Goal: Feedback & Contribution: Submit feedback/report problem

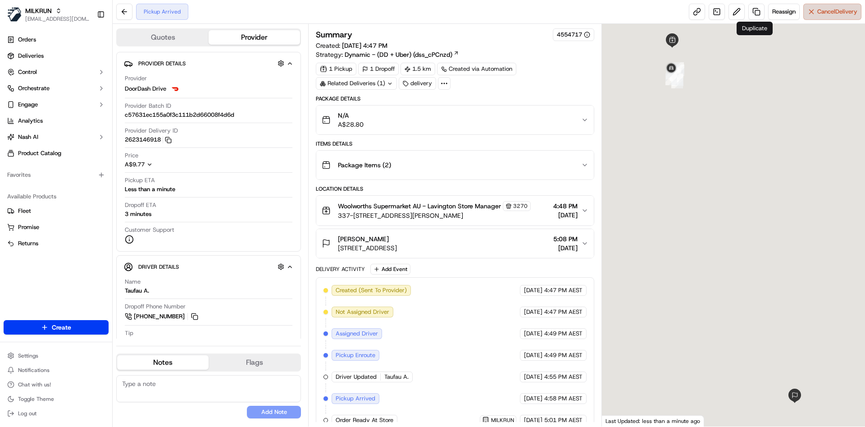
click at [823, 9] on span "Cancel Delivery" at bounding box center [838, 12] width 40 height 8
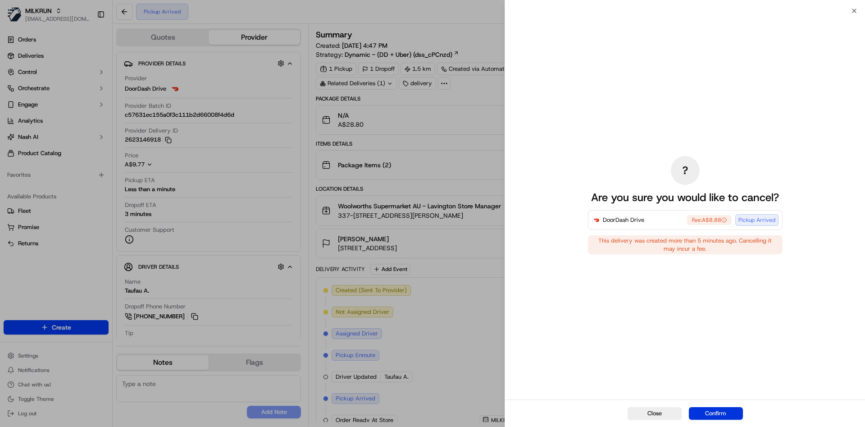
click at [717, 412] on button "Confirm" at bounding box center [716, 413] width 54 height 13
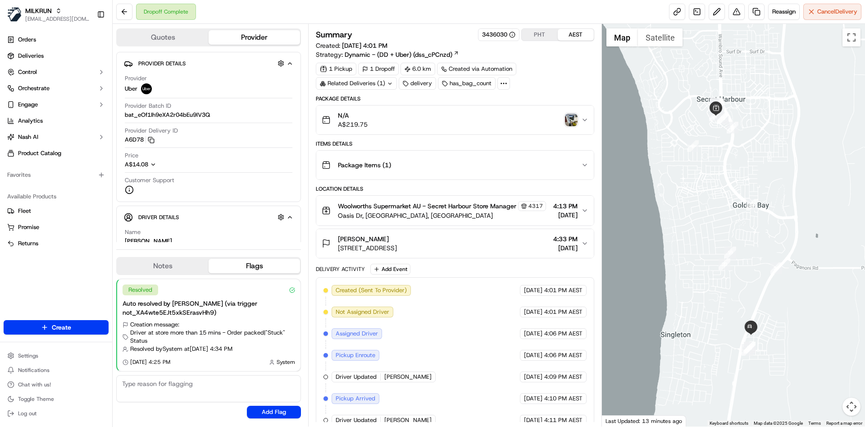
click at [568, 121] on img "button" at bounding box center [571, 120] width 13 height 13
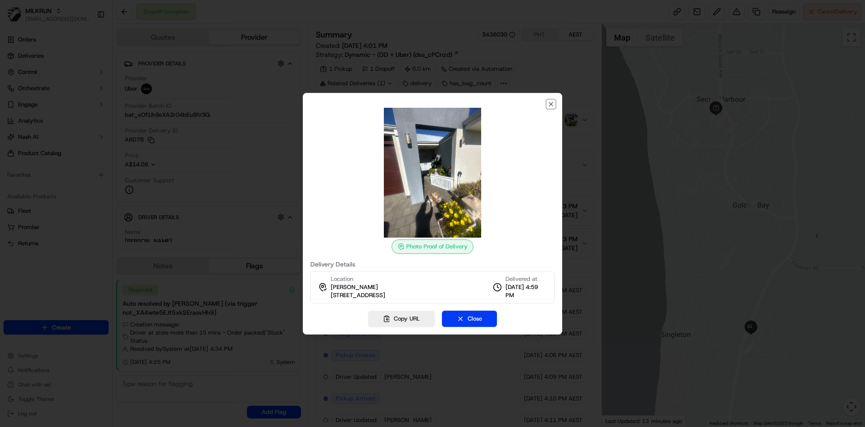
click at [554, 103] on icon "button" at bounding box center [551, 104] width 7 height 7
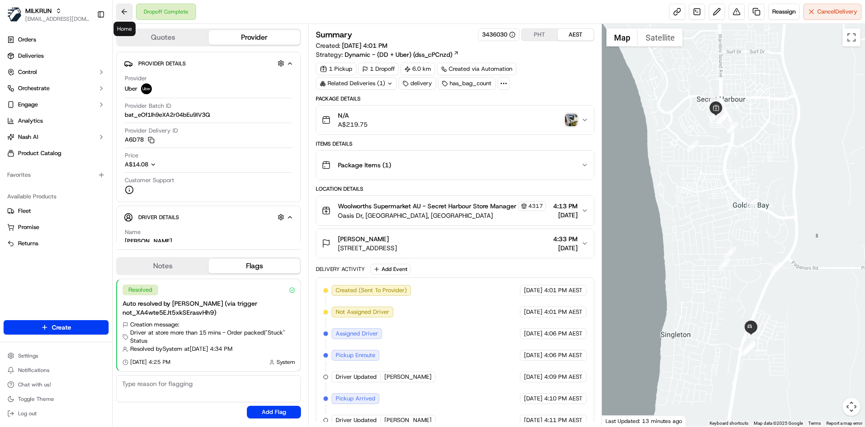
click at [131, 10] on button at bounding box center [124, 12] width 16 height 16
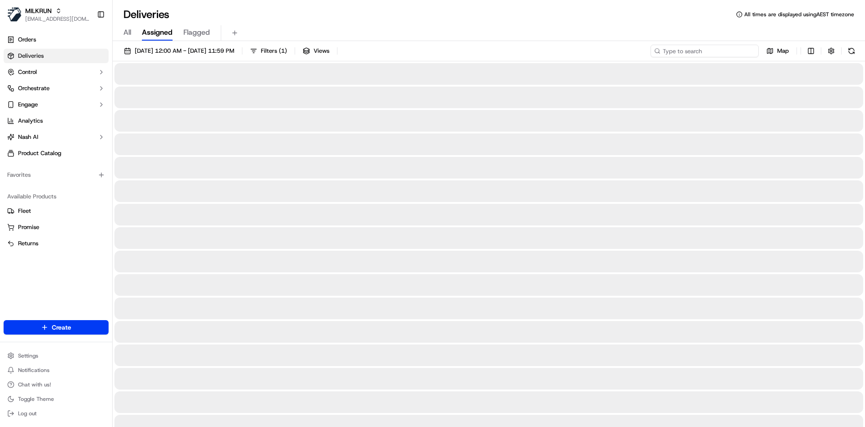
click at [697, 51] on input at bounding box center [705, 51] width 108 height 13
type input "v"
type input "1fd237da-bcdd-45ff-8e57-e5b9741b87bb"
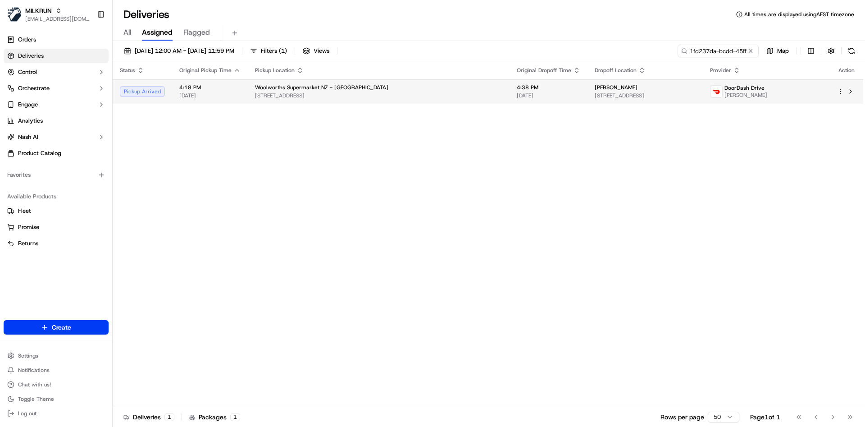
click at [675, 93] on span "[STREET_ADDRESS]" at bounding box center [645, 95] width 101 height 7
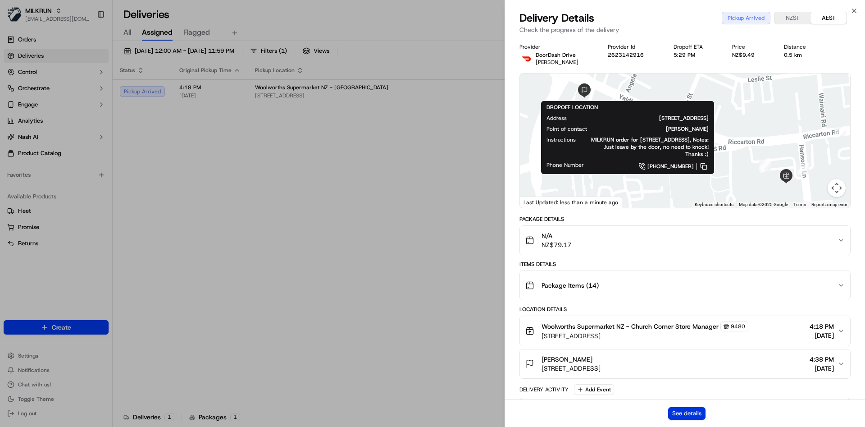
click at [704, 413] on button "See details" at bounding box center [686, 413] width 37 height 13
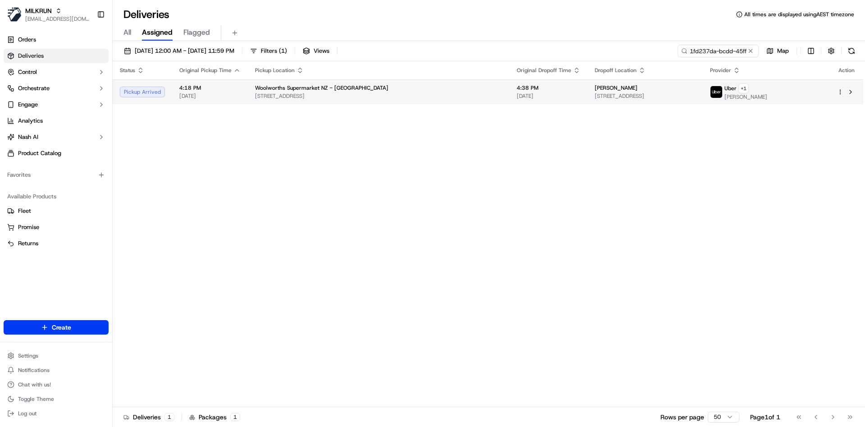
click at [513, 80] on td "4:38 PM 23/09/2025" at bounding box center [549, 91] width 78 height 25
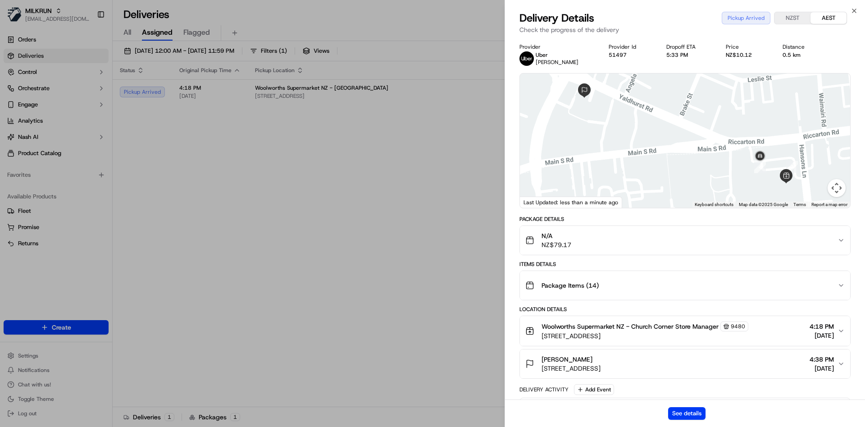
click at [698, 403] on div "See details" at bounding box center [685, 412] width 360 height 27
click at [687, 412] on button "See details" at bounding box center [686, 413] width 37 height 13
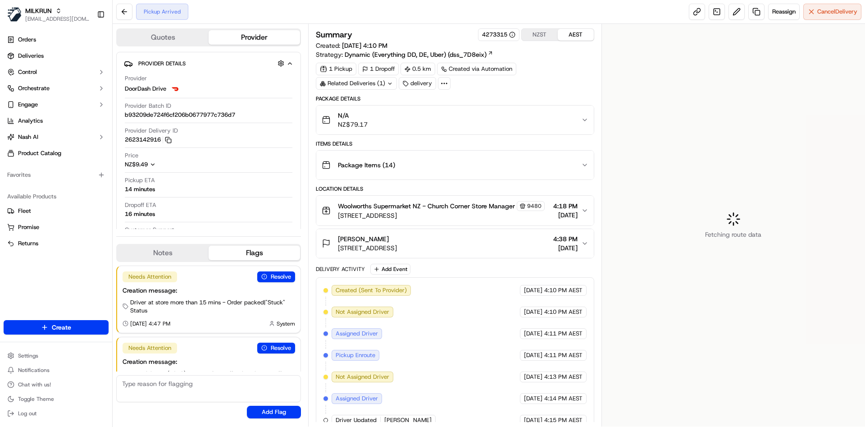
scroll to position [33, 0]
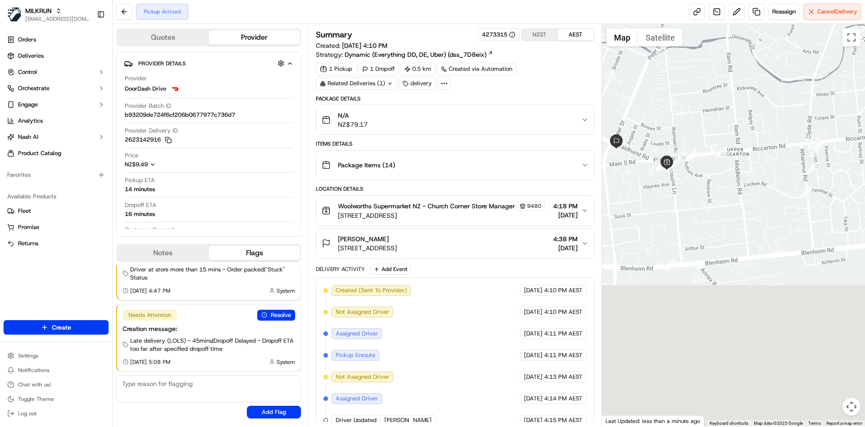
drag, startPoint x: 717, startPoint y: 349, endPoint x: 631, endPoint y: 183, distance: 186.5
click at [631, 183] on div at bounding box center [734, 225] width 264 height 403
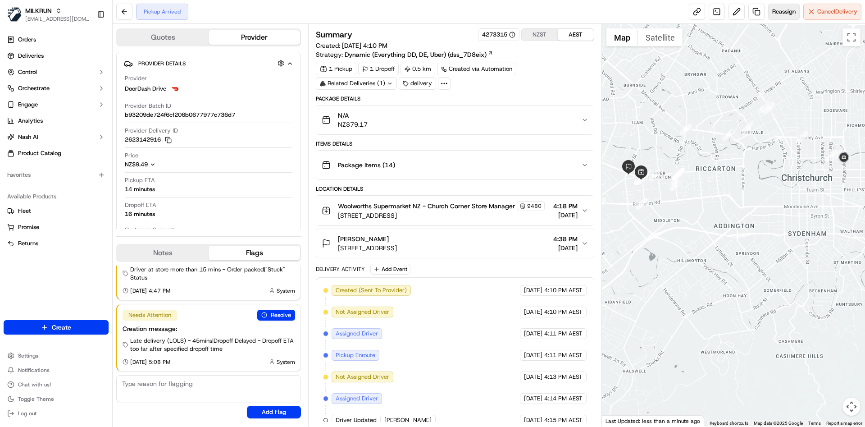
click at [779, 12] on span "Reassign" at bounding box center [784, 12] width 23 height 8
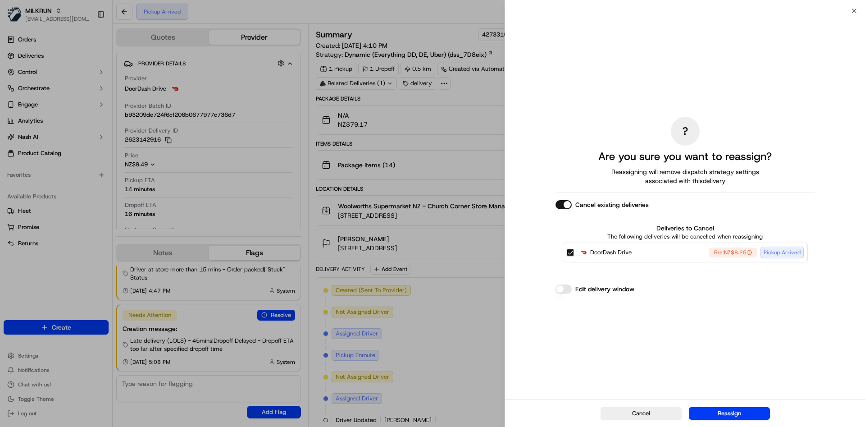
click at [571, 255] on button "DoorDash Drive Fee: NZ$8.25 Pickup Arrived" at bounding box center [570, 252] width 7 height 7
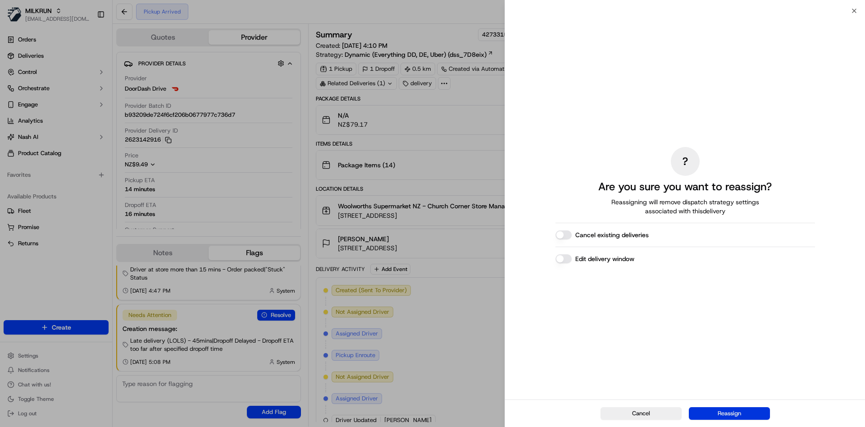
click at [731, 412] on button "Reassign" at bounding box center [729, 413] width 81 height 13
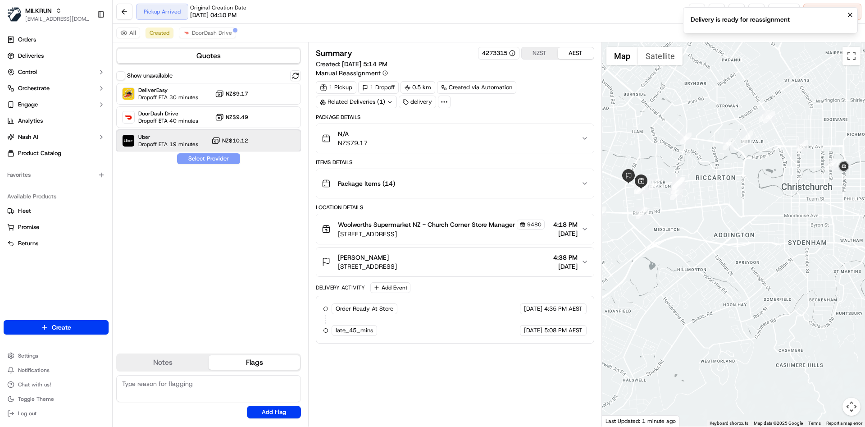
click at [177, 133] on div "Uber Dropoff ETA 19 minutes NZ$10.12" at bounding box center [208, 141] width 185 height 22
click at [207, 157] on button "Assign Provider" at bounding box center [209, 158] width 64 height 11
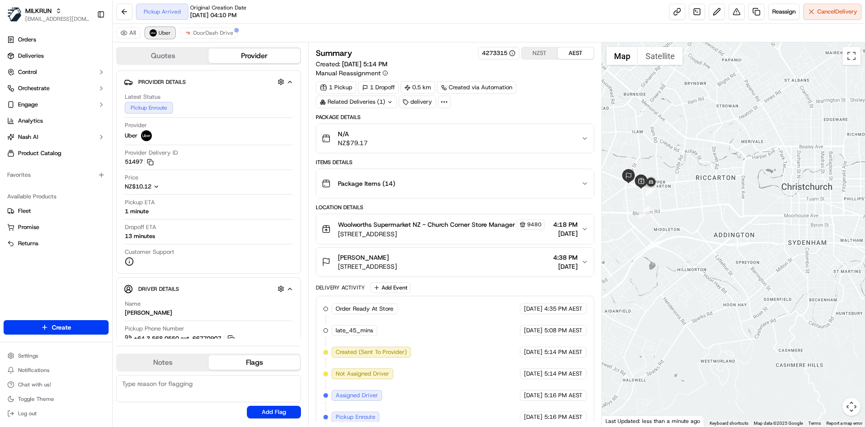
click at [166, 32] on span "Uber" at bounding box center [165, 32] width 12 height 7
click at [202, 30] on span "DoorDash Drive" at bounding box center [213, 32] width 40 height 7
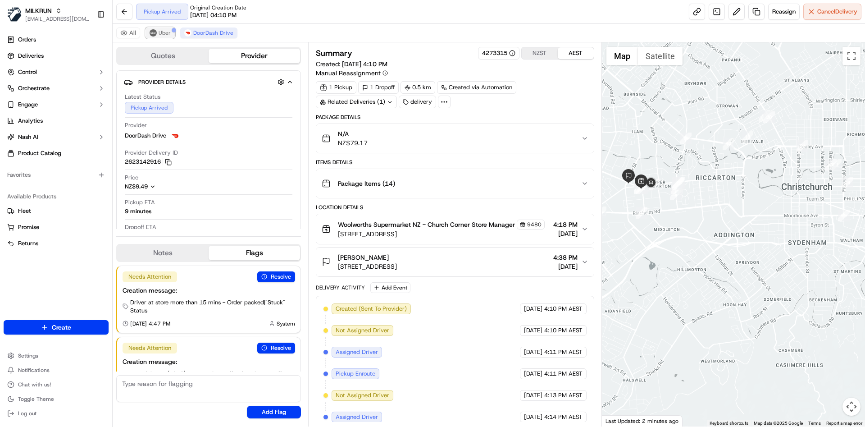
click at [152, 34] on img at bounding box center [153, 32] width 7 height 7
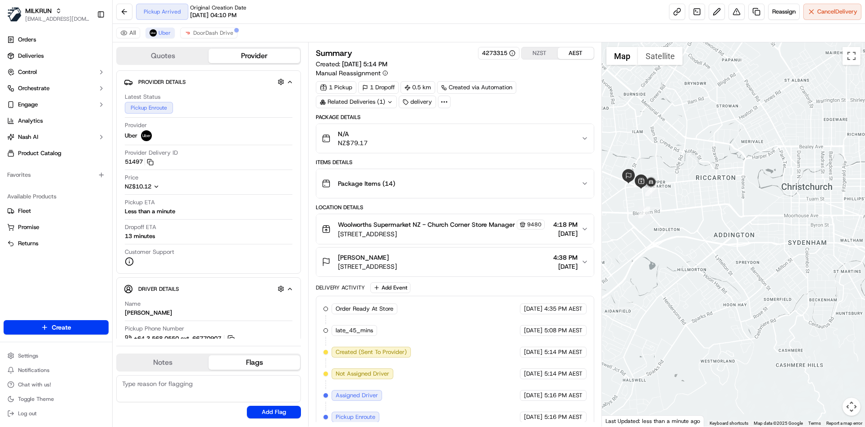
click at [187, 25] on div "All Uber DoorDash Drive" at bounding box center [489, 33] width 753 height 18
click at [188, 31] on img at bounding box center [187, 32] width 7 height 7
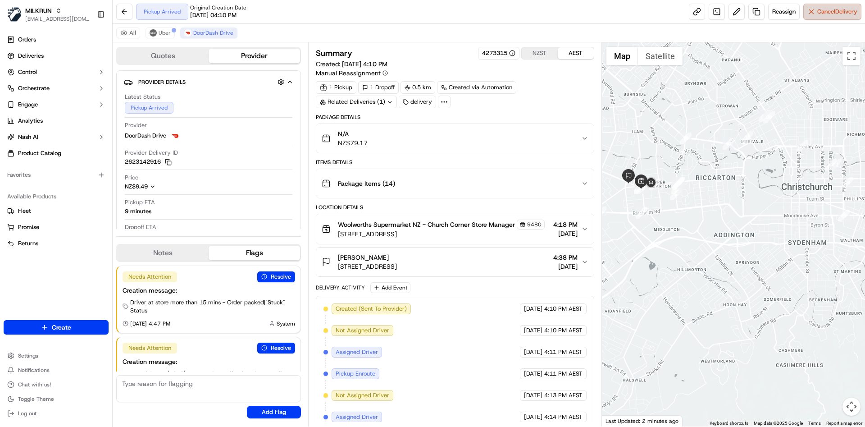
click at [818, 13] on span "Cancel Delivery" at bounding box center [838, 12] width 40 height 8
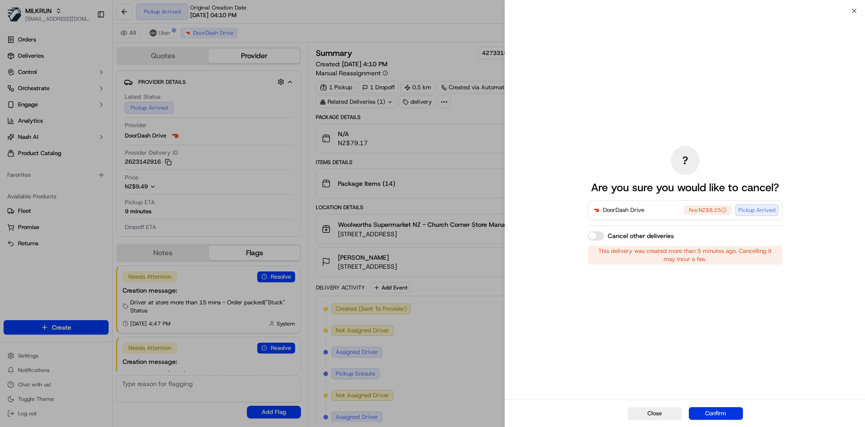
click at [717, 413] on button "Confirm" at bounding box center [716, 413] width 54 height 13
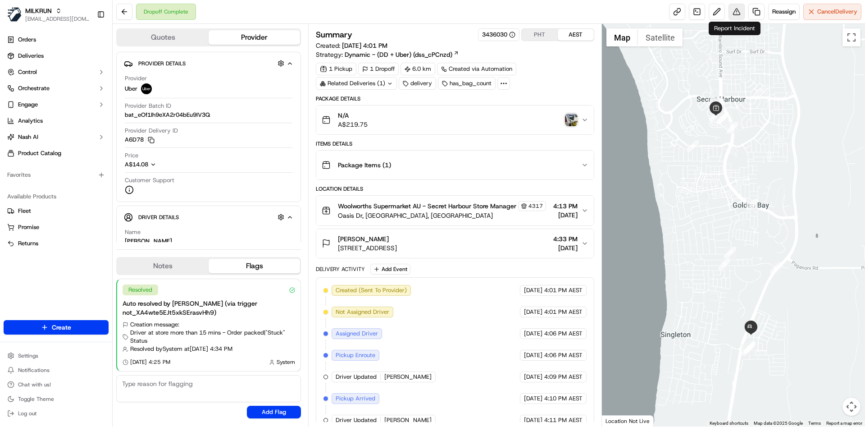
click at [732, 8] on button at bounding box center [737, 12] width 16 height 16
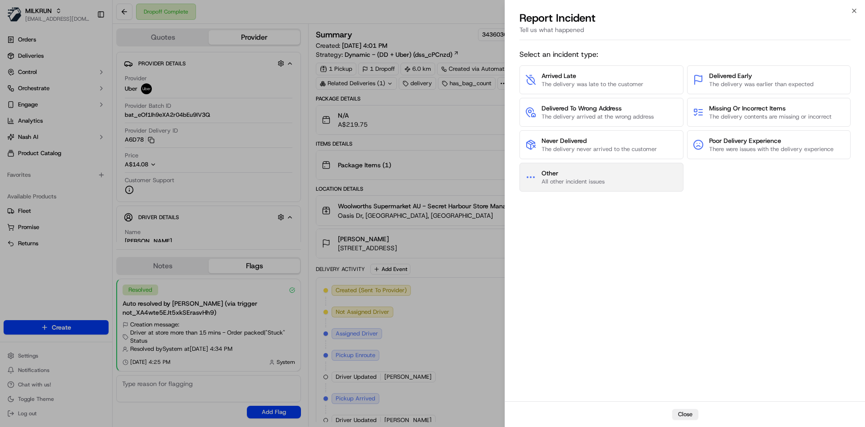
click at [585, 173] on span "Other" at bounding box center [573, 173] width 63 height 9
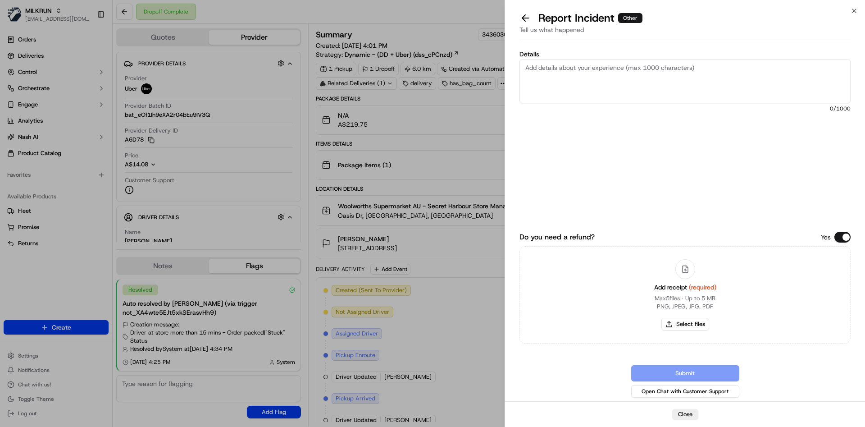
click at [587, 64] on textarea "Details" at bounding box center [685, 81] width 331 height 44
type textarea "received wrong order"
click at [678, 323] on button "Select files" at bounding box center [686, 324] width 48 height 13
type input "C:\fakepath\Screenshot 2025-09-23 171806.png"
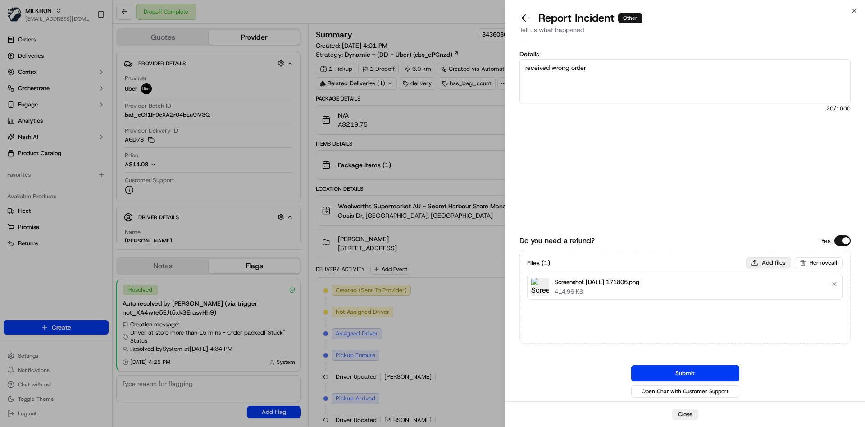
click at [774, 265] on button "Add files" at bounding box center [768, 262] width 45 height 11
type input "C:\fakepath\Screenshot 2025-09-23 171845.png"
click at [755, 259] on button "Add files" at bounding box center [768, 262] width 45 height 11
type input "C:\fakepath\Screenshot 2025-09-23 171859.png"
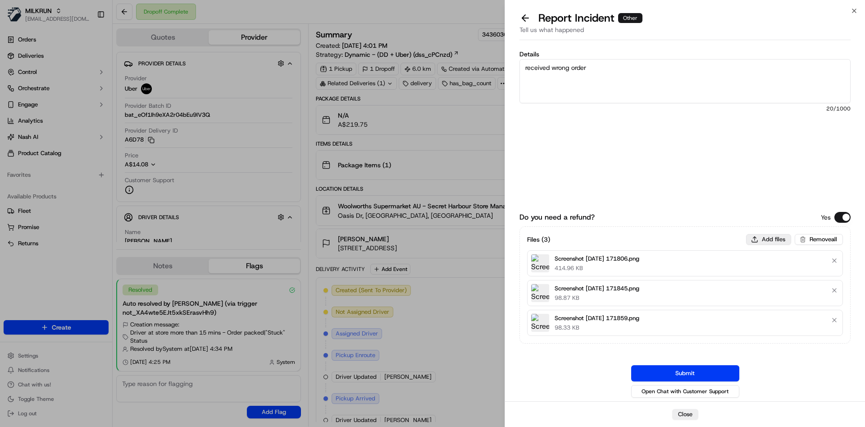
click at [774, 241] on button "Add files" at bounding box center [768, 239] width 45 height 11
type input "C:\fakepath\Screenshot 2025-09-23 172101.png"
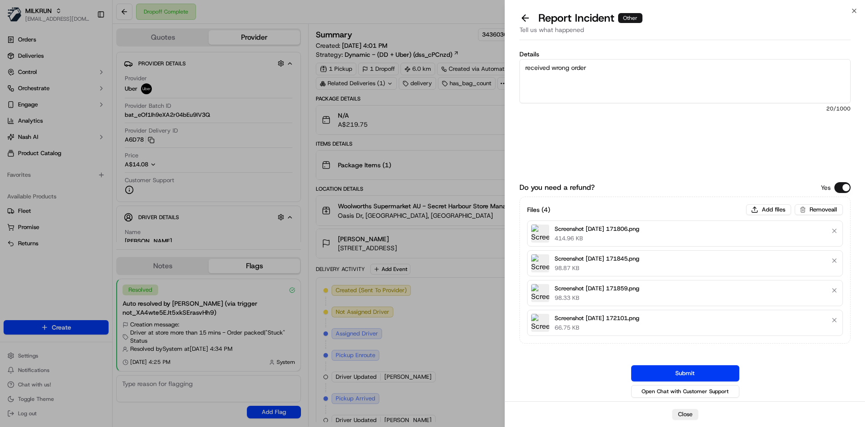
click at [672, 83] on textarea "received wrong order" at bounding box center [685, 81] width 331 height 44
type textarea "received wrong order can you kindly refund $217"
click at [690, 375] on button "Submit" at bounding box center [685, 373] width 108 height 16
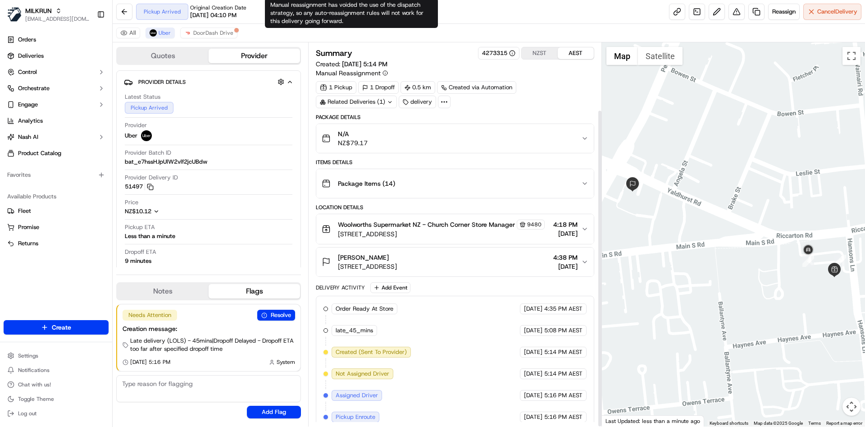
scroll to position [81, 0]
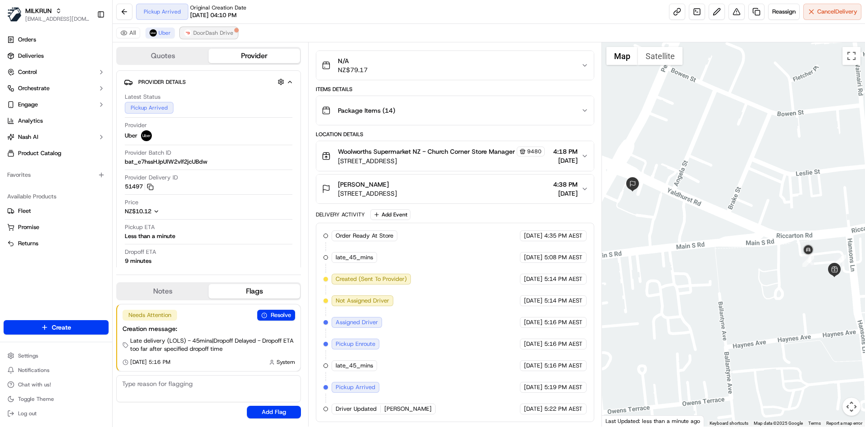
click at [219, 34] on span "DoorDash Drive" at bounding box center [213, 32] width 40 height 7
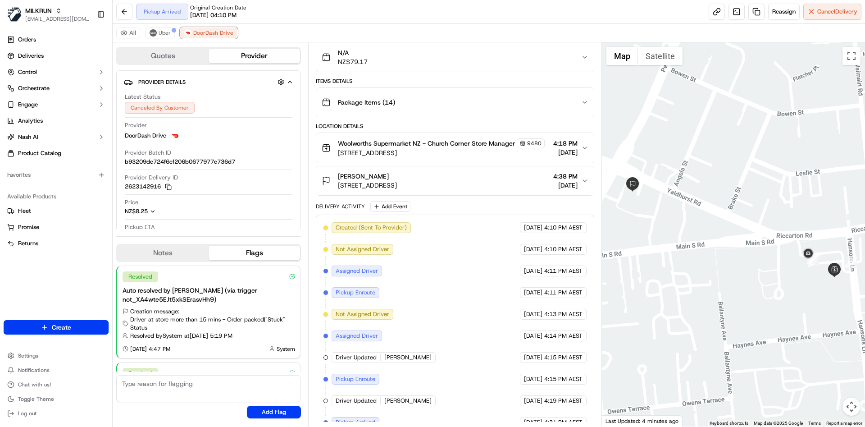
scroll to position [211, 0]
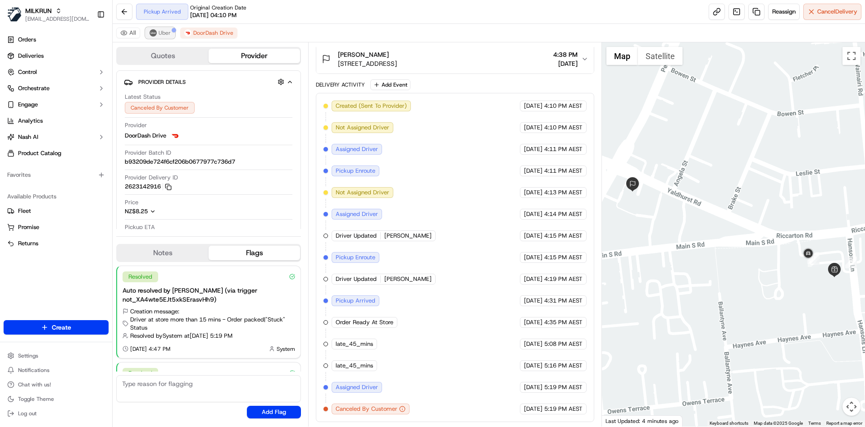
click at [168, 28] on button "Uber" at bounding box center [160, 32] width 29 height 11
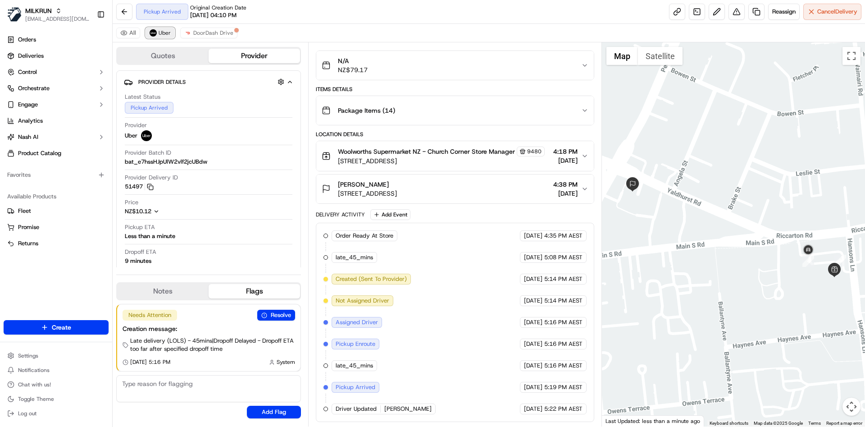
scroll to position [81, 0]
click at [222, 31] on span "DoorDash Drive" at bounding box center [213, 32] width 40 height 7
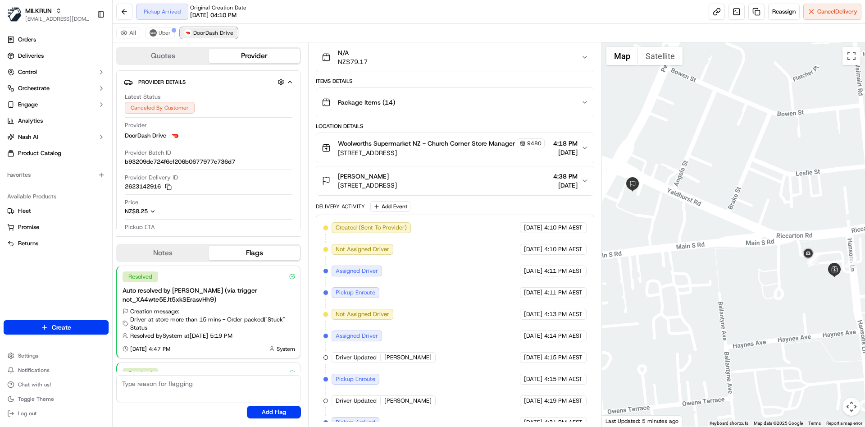
scroll to position [211, 0]
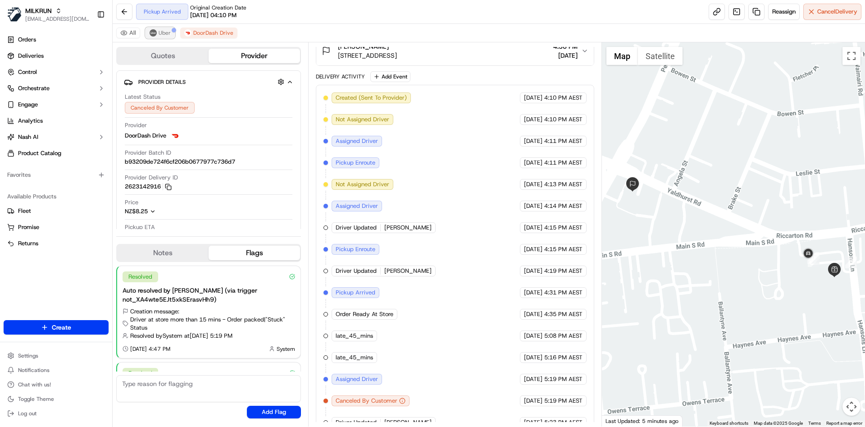
click at [162, 32] on span "Uber" at bounding box center [165, 32] width 12 height 7
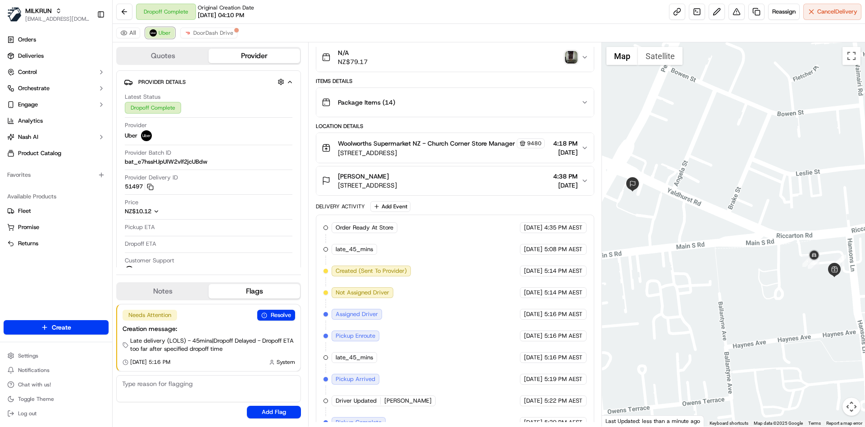
scroll to position [168, 0]
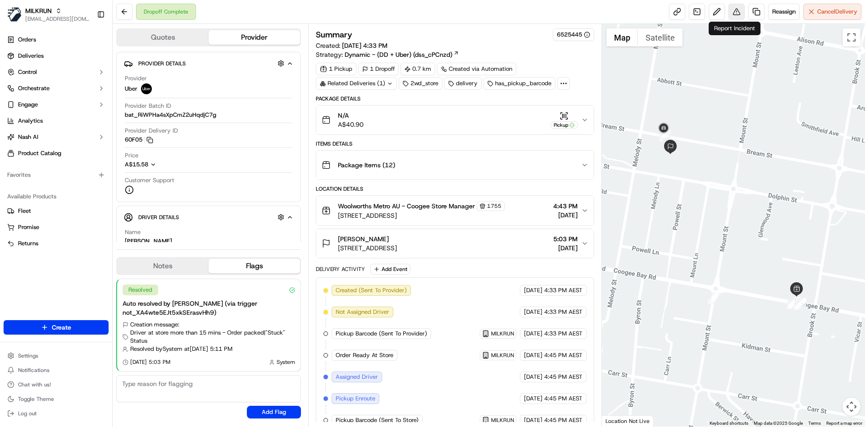
click at [736, 9] on button at bounding box center [737, 12] width 16 height 16
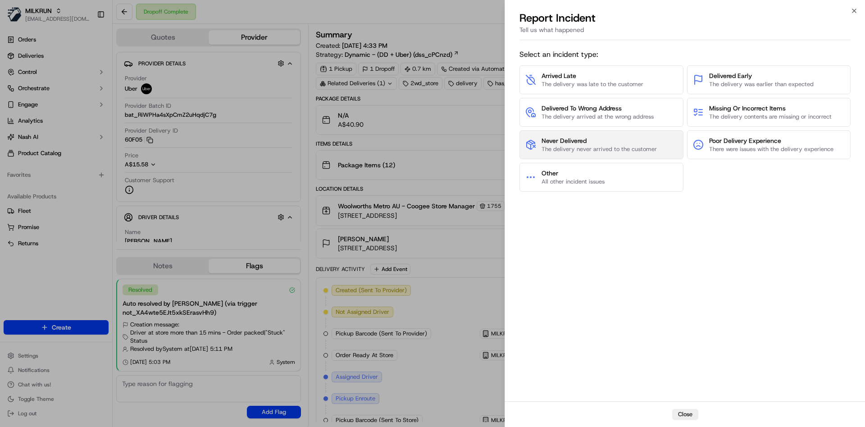
click at [586, 137] on span "Never Delivered" at bounding box center [599, 140] width 115 height 9
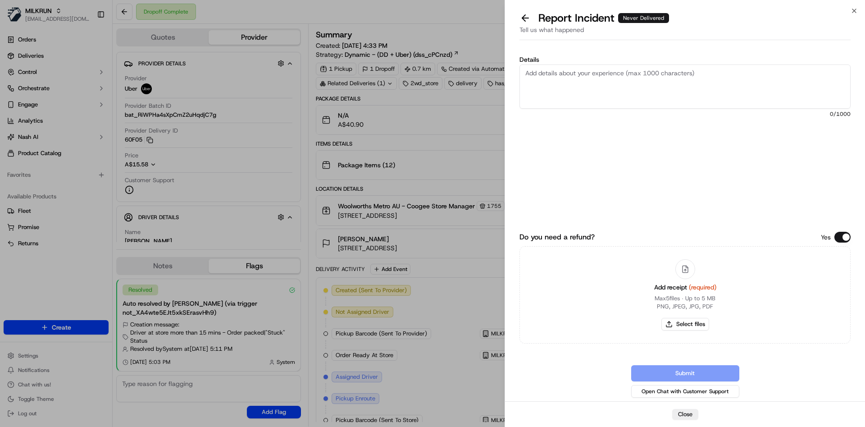
click at [590, 106] on textarea "Details" at bounding box center [685, 86] width 331 height 44
type textarea "not delivered can you kindly refund $39.9"
click at [678, 329] on button "Select files" at bounding box center [686, 324] width 48 height 13
type input "C:\fakepath\Screenshot 2025-09-23 173239.png"
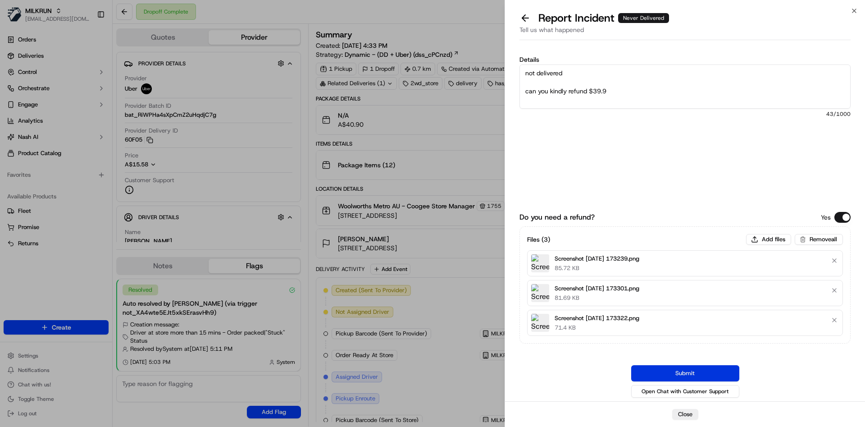
click at [691, 367] on button "Submit" at bounding box center [685, 373] width 108 height 16
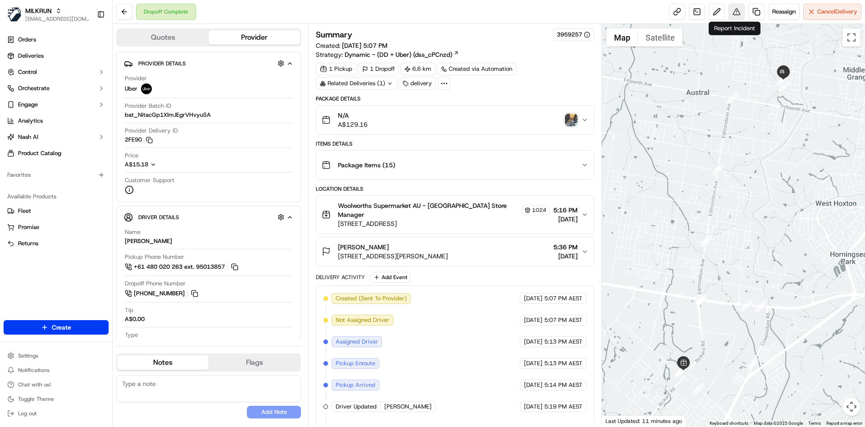
click at [737, 11] on button at bounding box center [737, 12] width 16 height 16
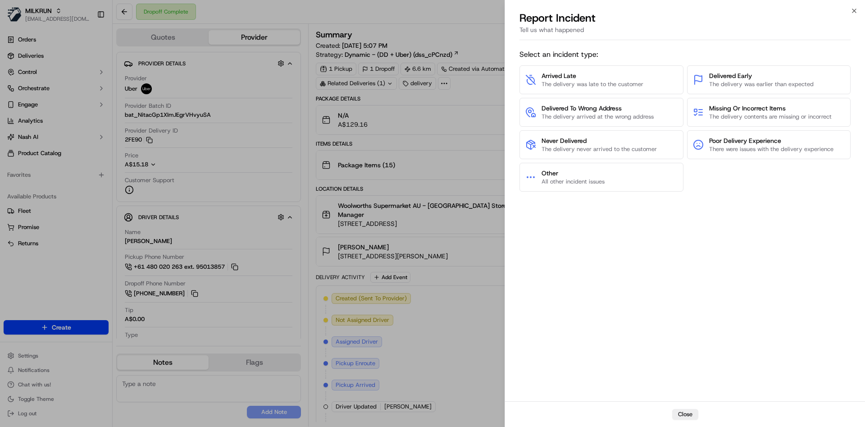
click at [645, 288] on div "Select an incident type: Arrived Late The delivery was late to the customer Del…" at bounding box center [685, 223] width 331 height 354
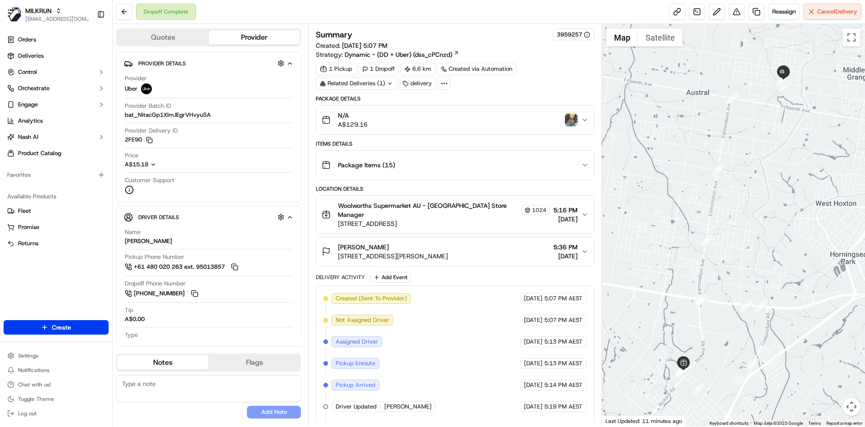
click at [573, 121] on img "button" at bounding box center [571, 120] width 13 height 13
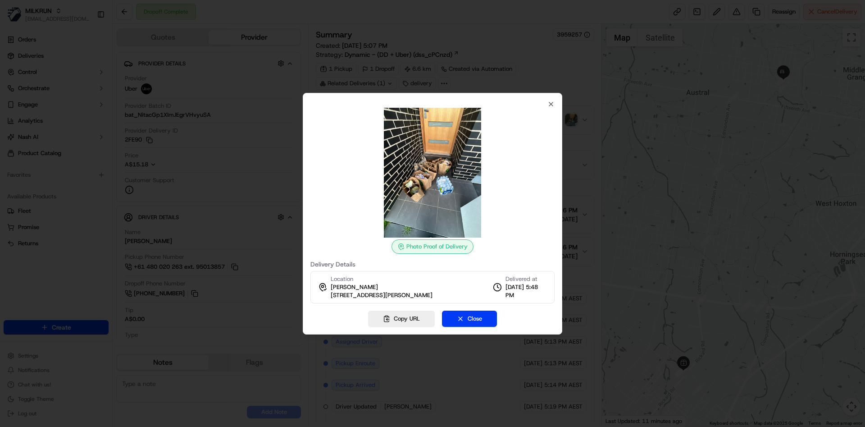
click at [548, 100] on div "Photo Proof of Delivery Delivery Details Location cassandra peera 7 Bonnie Rock…" at bounding box center [433, 214] width 260 height 242
click at [549, 101] on icon "button" at bounding box center [551, 104] width 7 height 7
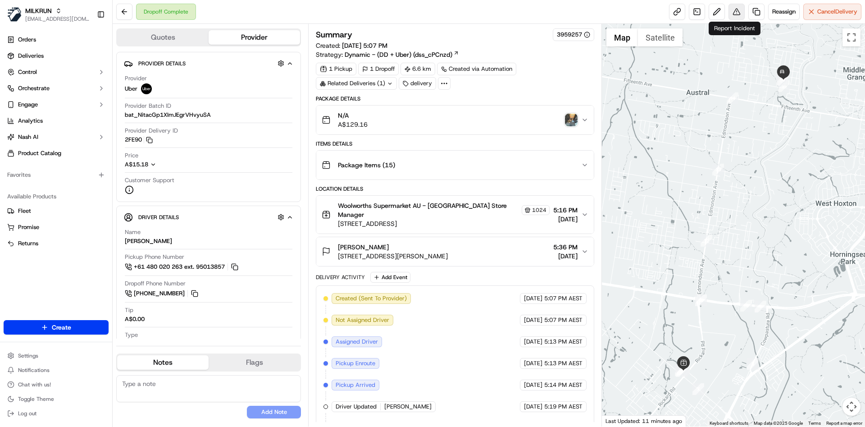
click at [729, 8] on button at bounding box center [737, 12] width 16 height 16
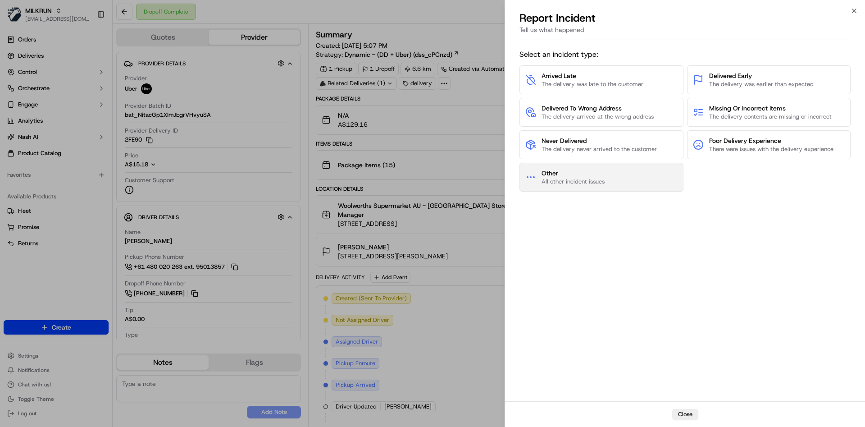
click at [605, 177] on button "Other All other incident issues" at bounding box center [602, 177] width 164 height 29
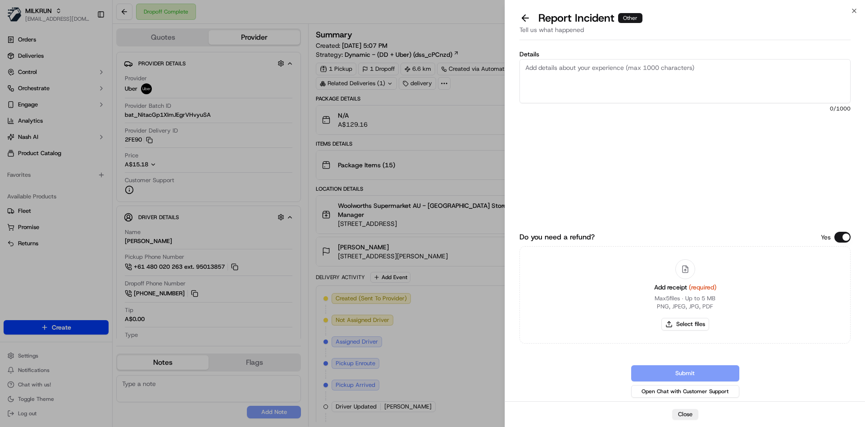
click at [608, 92] on textarea "Details" at bounding box center [685, 81] width 331 height 44
type textarea "received wrong order can you kindly refund $128.86"
click at [683, 321] on button "Select files" at bounding box center [686, 324] width 48 height 13
type input "C:\fakepath\Screenshot 2025-09-23 175828.png"
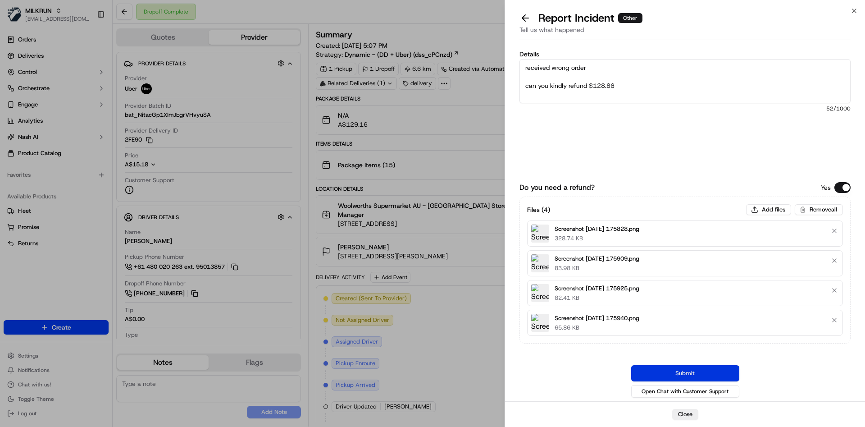
click at [691, 369] on button "Submit" at bounding box center [685, 373] width 108 height 16
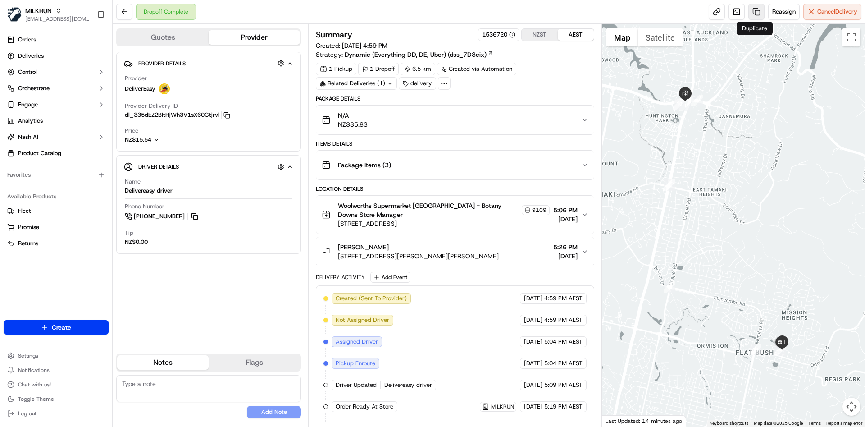
click at [754, 10] on link at bounding box center [757, 12] width 16 height 16
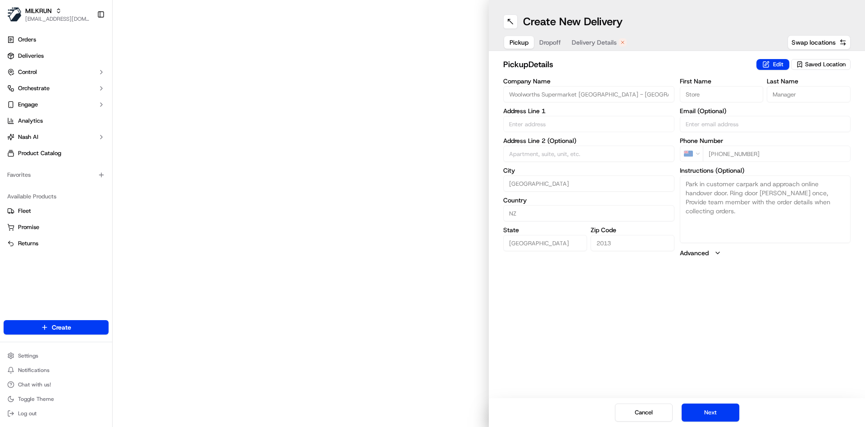
type input "[STREET_ADDRESS]"
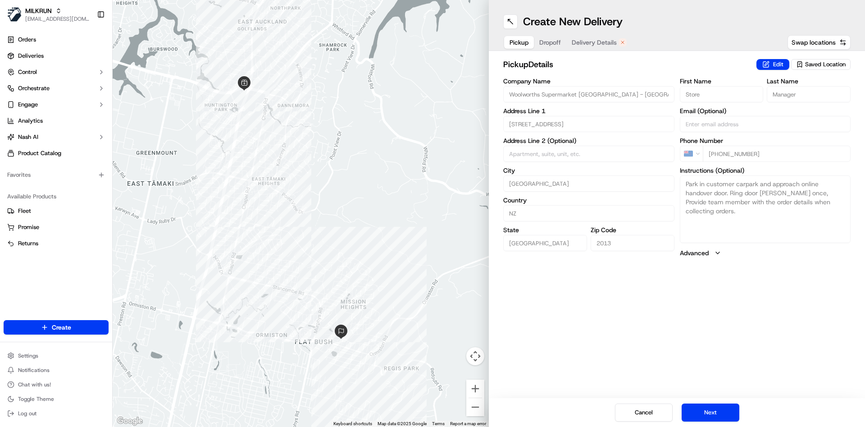
click at [703, 403] on div "Cancel Next" at bounding box center [677, 412] width 376 height 29
click at [699, 415] on button "Next" at bounding box center [711, 412] width 58 height 18
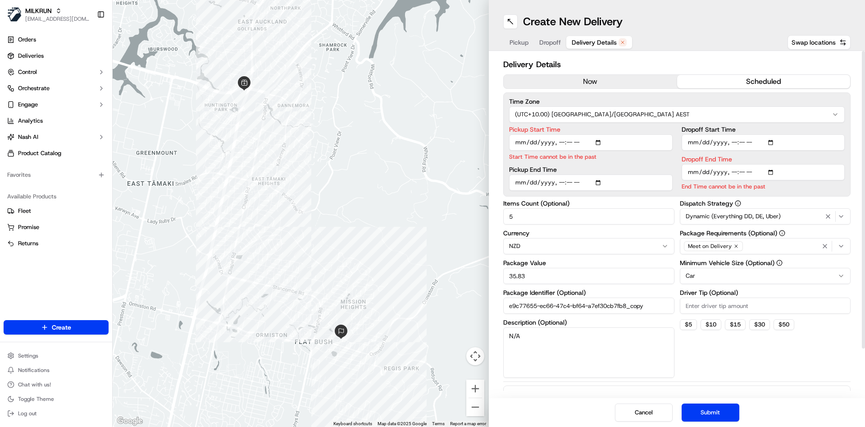
click at [561, 149] on input "Pickup Start Time" at bounding box center [591, 142] width 164 height 16
type input "[DATE]T17:06"
click at [562, 142] on input "Pickup Start Time" at bounding box center [591, 142] width 164 height 16
type input "2025-09-23T18:12"
click at [732, 171] on input "Dropoff End Time" at bounding box center [764, 172] width 164 height 16
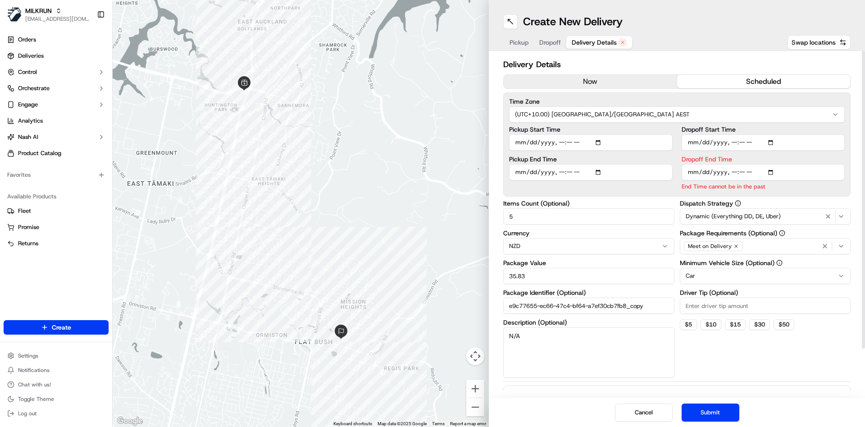
type input "2025-09-23T18:20"
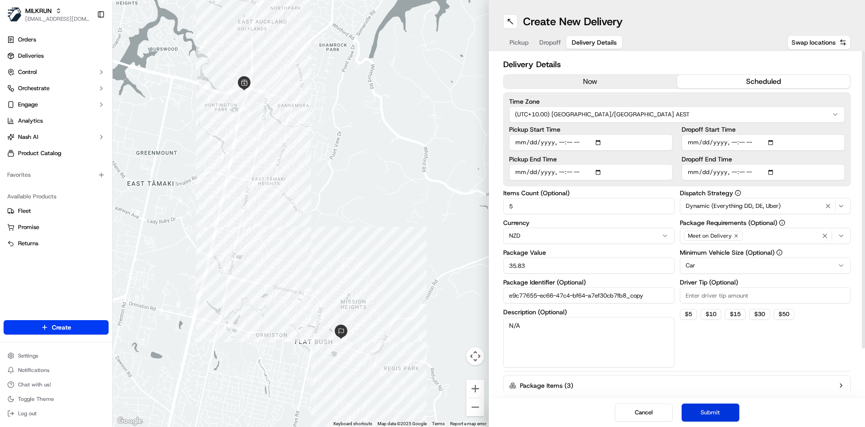
click at [717, 421] on button "Submit" at bounding box center [711, 412] width 58 height 18
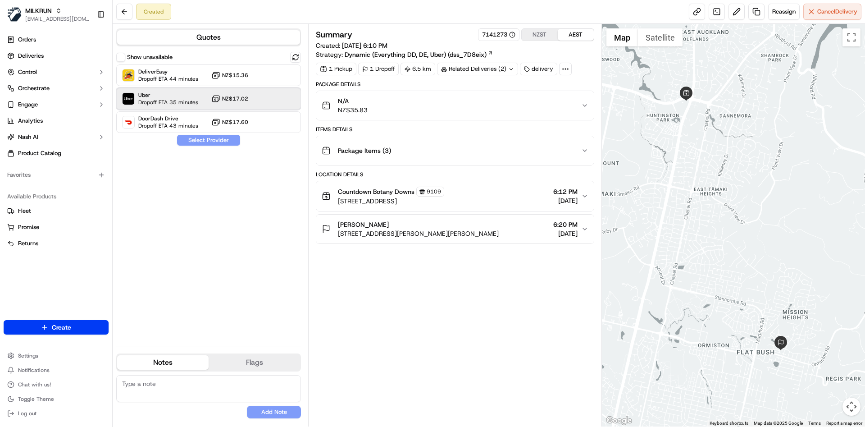
click at [190, 101] on span "Dropoff ETA 35 minutes" at bounding box center [168, 102] width 60 height 7
click at [201, 137] on button "Assign Provider" at bounding box center [209, 140] width 64 height 11
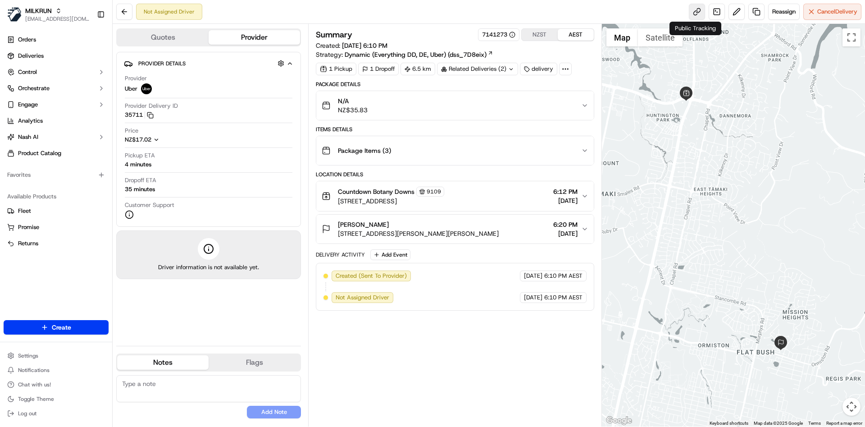
click at [694, 13] on link at bounding box center [697, 12] width 16 height 16
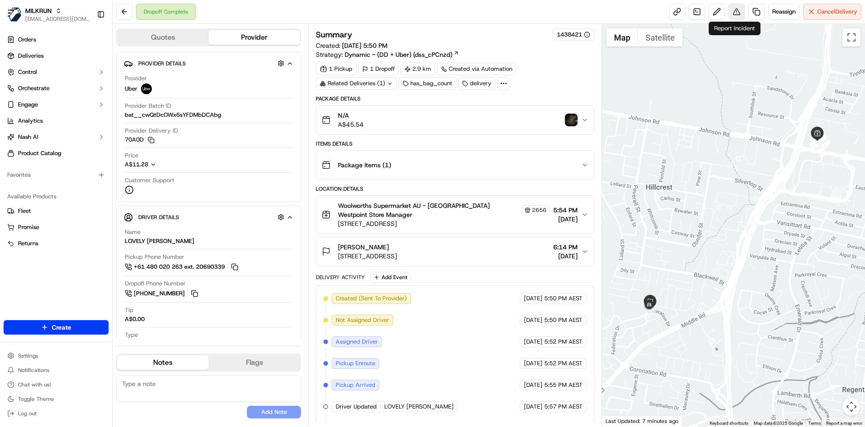
click at [738, 10] on button at bounding box center [737, 12] width 16 height 16
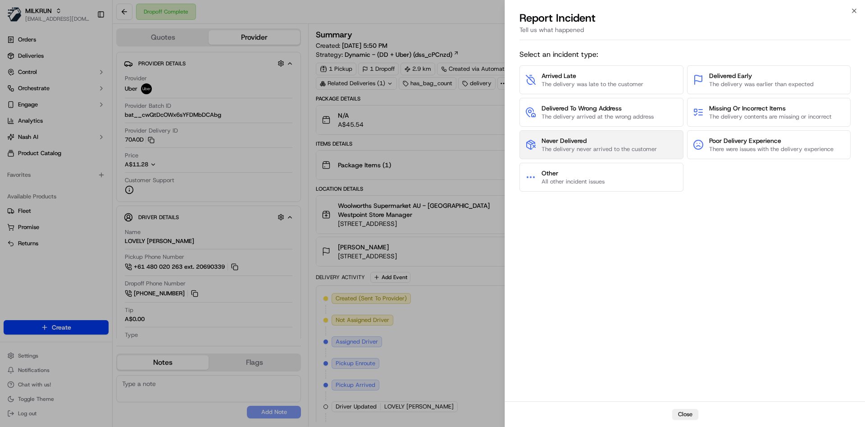
click at [612, 140] on span "Never Delivered" at bounding box center [599, 140] width 115 height 9
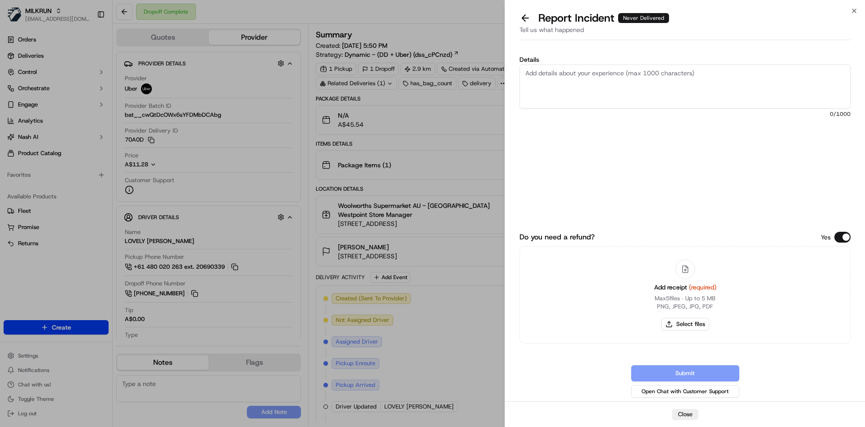
click at [605, 96] on textarea "Details" at bounding box center [685, 86] width 331 height 44
paste textarea "45.54"
type textarea "delivered to wrong address can you please refund $45.54"
click at [693, 330] on button "Select files" at bounding box center [686, 324] width 48 height 13
type input "C:\fakepath\Screenshot 2025-09-23 182459.png"
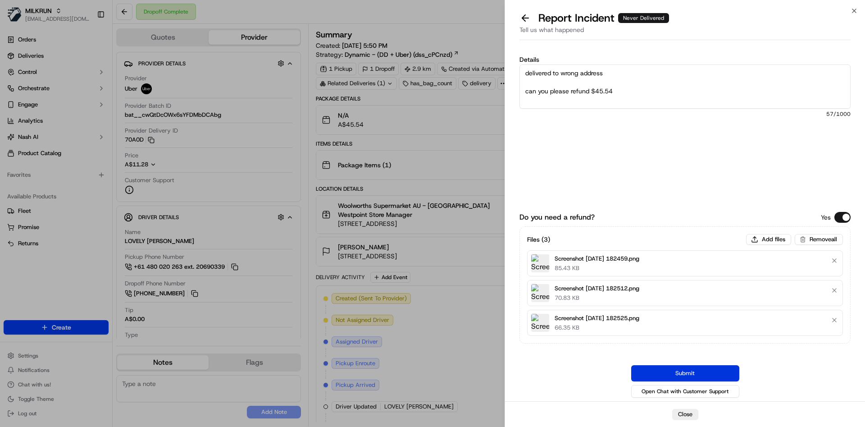
click at [686, 365] on button "Submit" at bounding box center [685, 373] width 108 height 16
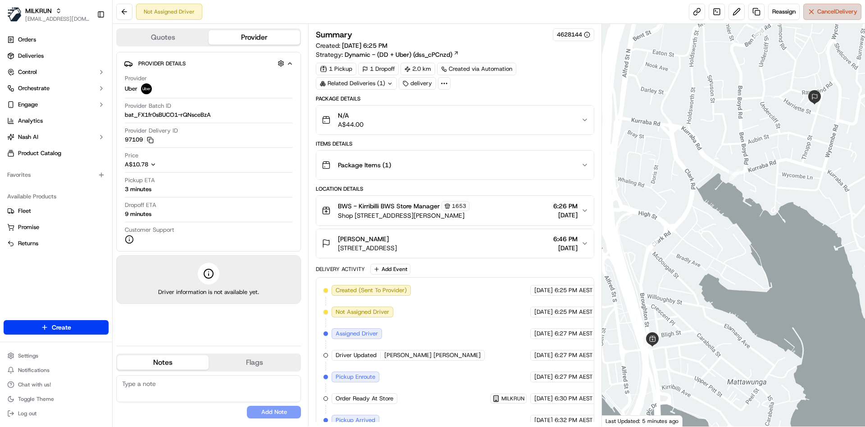
click at [828, 12] on span "Cancel Delivery" at bounding box center [838, 12] width 40 height 8
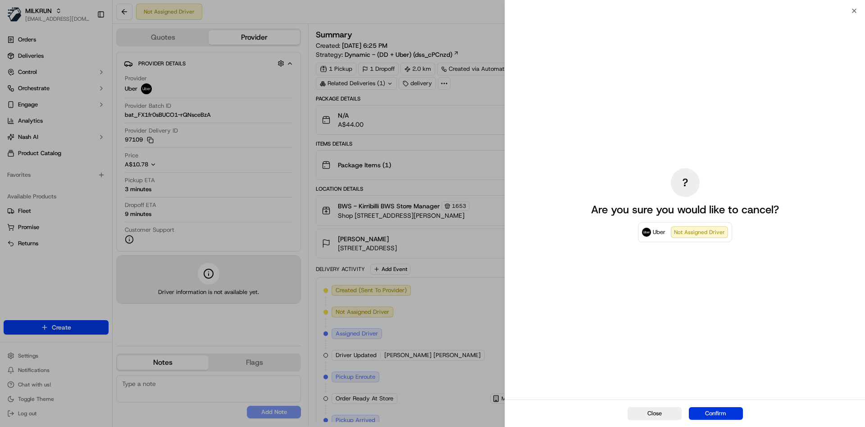
click at [723, 409] on button "Confirm" at bounding box center [716, 413] width 54 height 13
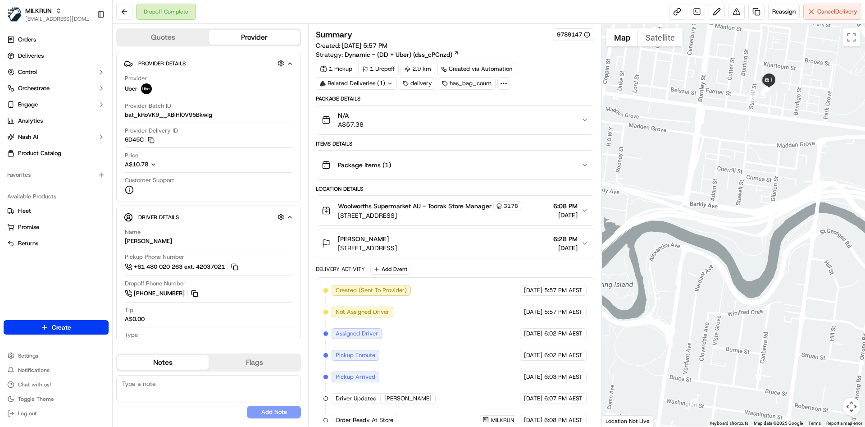
drag, startPoint x: 770, startPoint y: 138, endPoint x: 756, endPoint y: 148, distance: 17.5
click at [756, 148] on div at bounding box center [734, 225] width 264 height 403
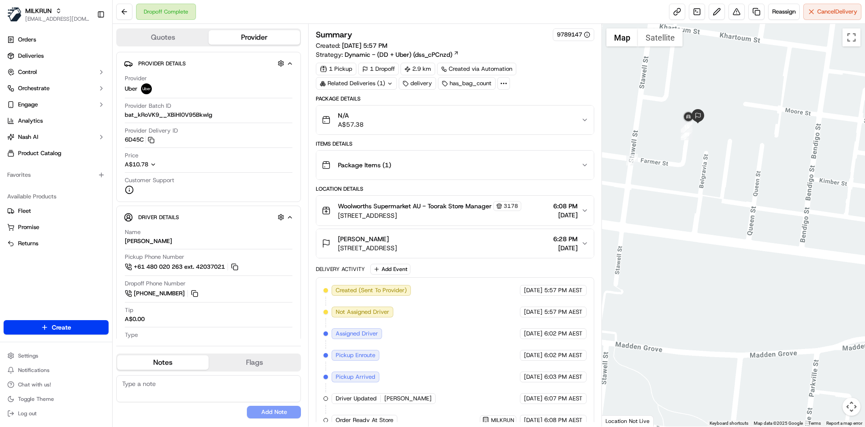
drag, startPoint x: 783, startPoint y: 108, endPoint x: 700, endPoint y: 82, distance: 87.4
click at [700, 82] on div at bounding box center [734, 225] width 264 height 403
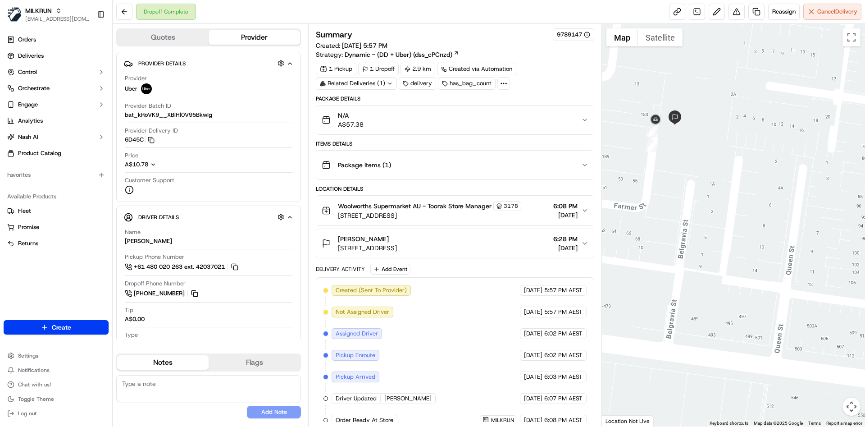
scroll to position [98, 0]
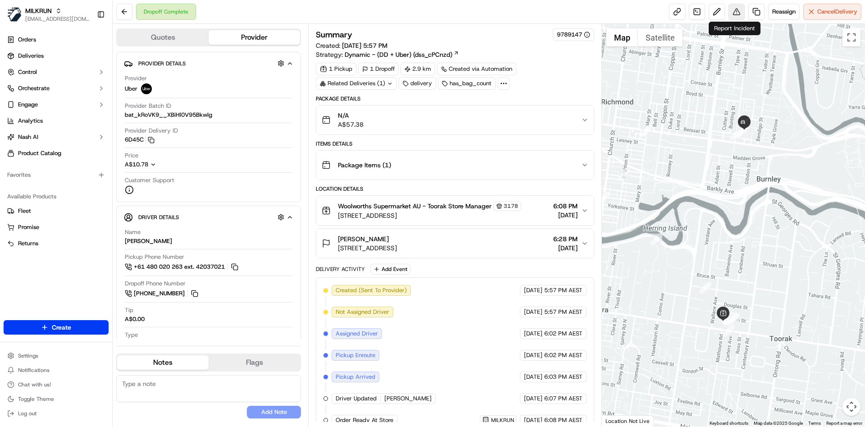
click at [734, 15] on button at bounding box center [737, 12] width 16 height 16
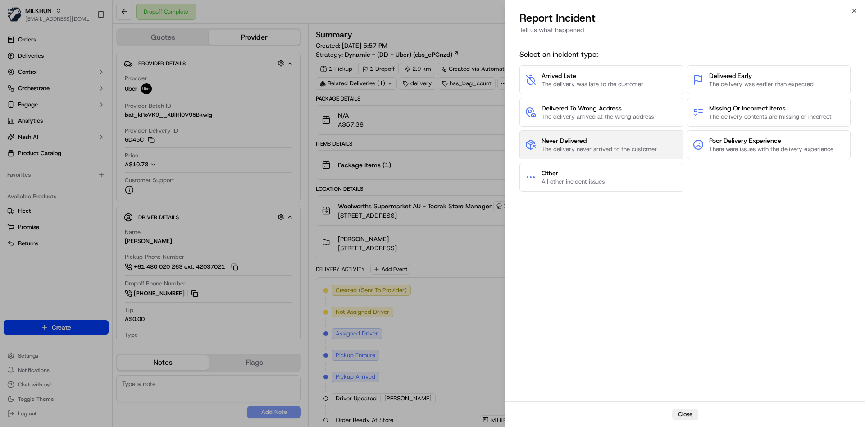
click at [632, 138] on span "Never Delivered" at bounding box center [599, 140] width 115 height 9
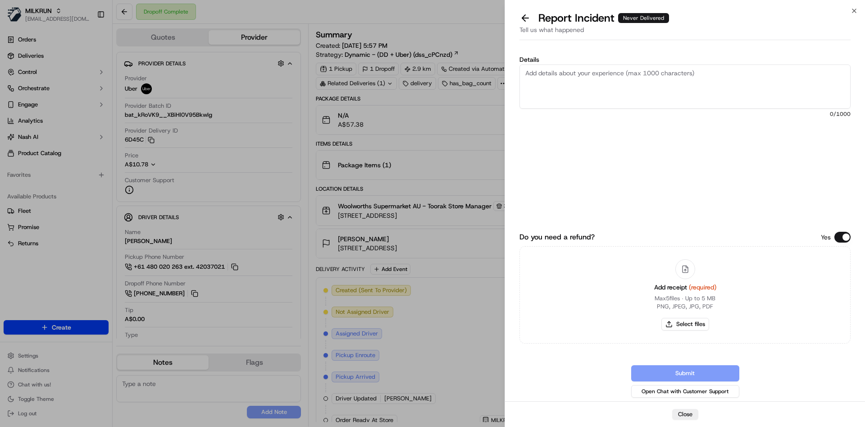
click at [613, 86] on textarea "Details" at bounding box center [685, 86] width 331 height 44
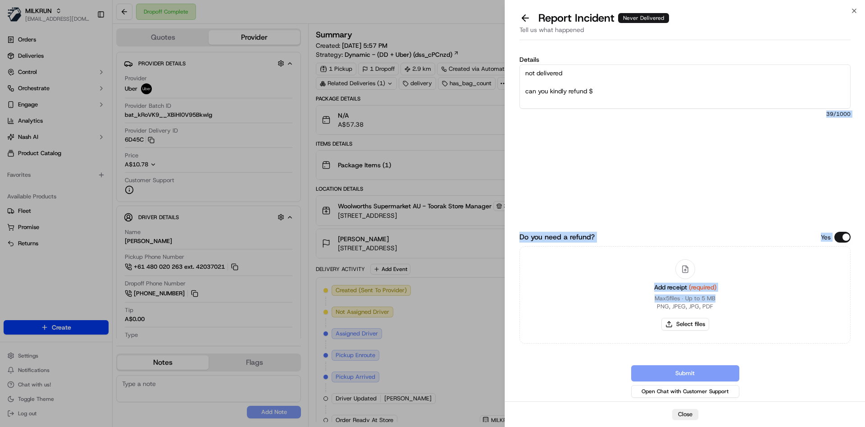
drag, startPoint x: 568, startPoint y: 145, endPoint x: 838, endPoint y: 307, distance: 314.9
click at [838, 307] on div "Details not delivered can you kindly refund $ 39 /1000 Do you need a refund? Ye…" at bounding box center [685, 225] width 331 height 348
click at [611, 99] on textarea "not delivered can you kindly refund $" at bounding box center [685, 86] width 331 height 44
paste textarea "57.38"
type textarea "not delivered can you kindly refund $57.38"
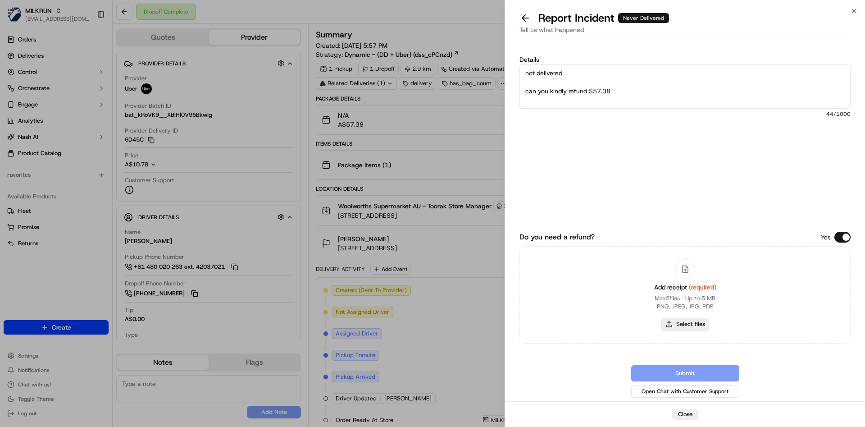
click at [689, 321] on button "Select files" at bounding box center [686, 324] width 48 height 13
type input "C:\fakepath\Screenshot 2025-09-23 190634.png"
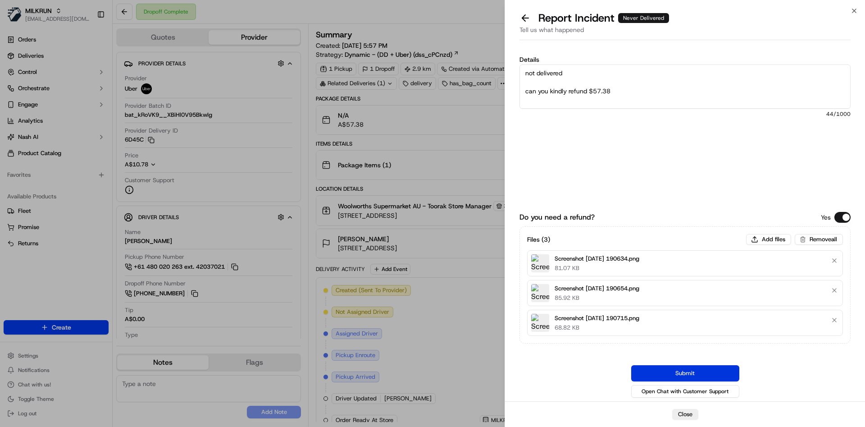
click at [668, 368] on button "Submit" at bounding box center [685, 373] width 108 height 16
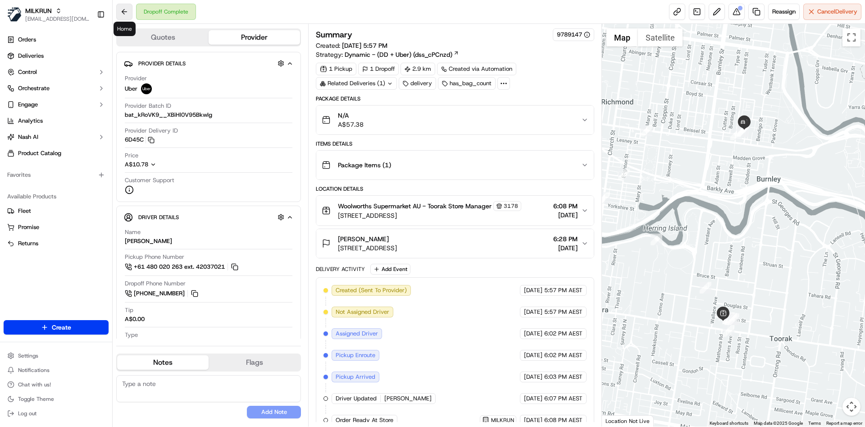
click at [124, 10] on button at bounding box center [124, 12] width 16 height 16
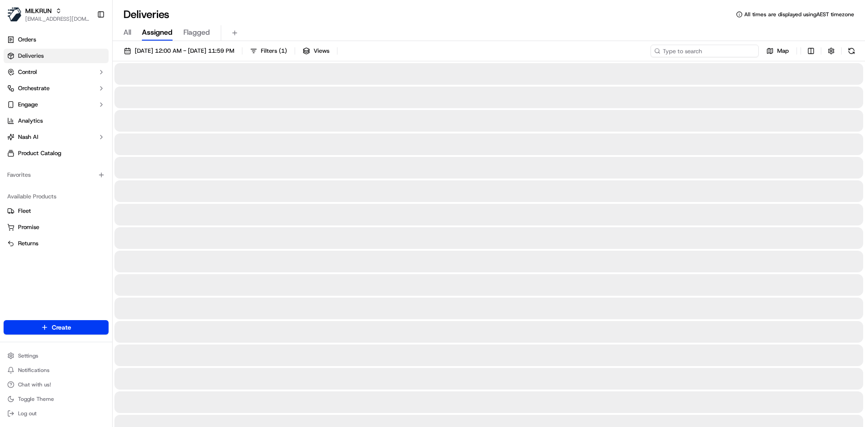
click at [720, 55] on input at bounding box center [705, 51] width 108 height 13
paste input "dd9c730c-b2e0-4354-a465-e6d5e1108a85"
type input "dd9c730c-b2e0-4354-a465-e6d5e1108a85"
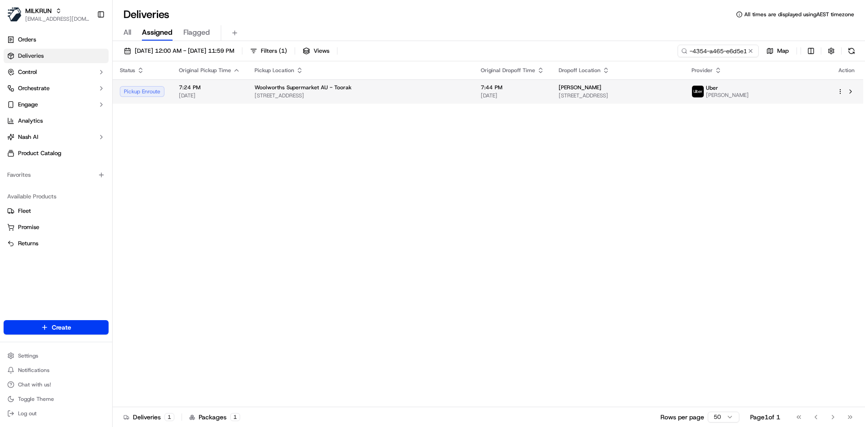
click at [841, 91] on html "MILKRUN atariq@woolworths.com.au Toggle Sidebar Orders Deliveries Control Orche…" at bounding box center [432, 213] width 865 height 427
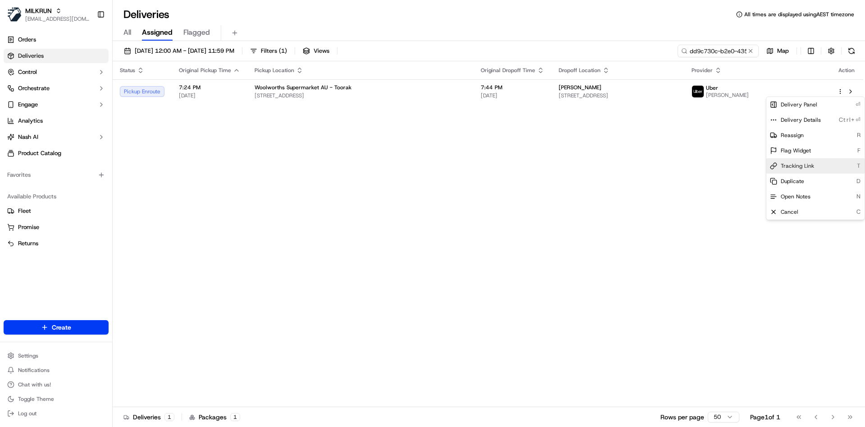
click at [791, 167] on span "Tracking Link" at bounding box center [797, 165] width 33 height 7
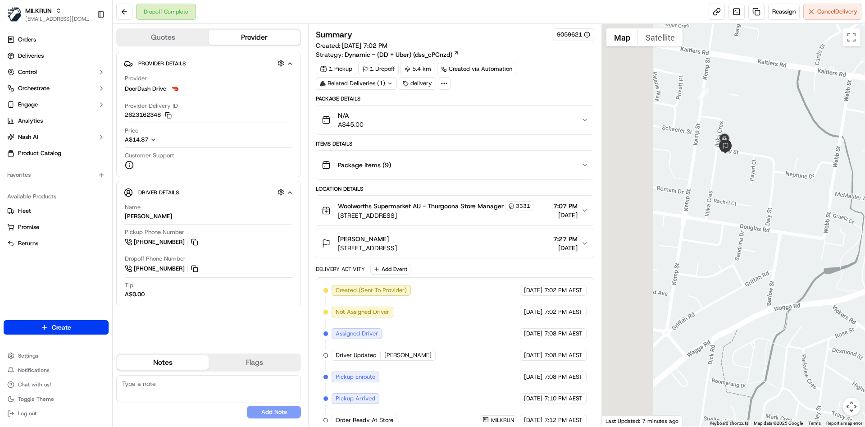
drag, startPoint x: 685, startPoint y: 220, endPoint x: 813, endPoint y: 197, distance: 130.5
click at [813, 197] on div at bounding box center [734, 225] width 264 height 403
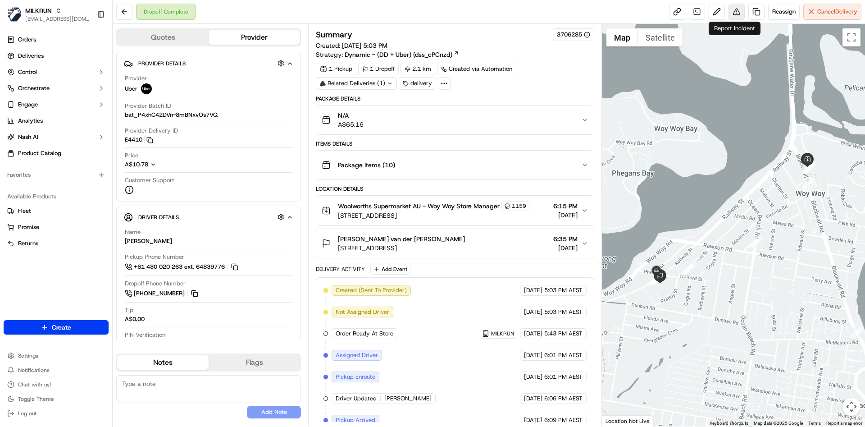
click at [736, 10] on button at bounding box center [737, 12] width 16 height 16
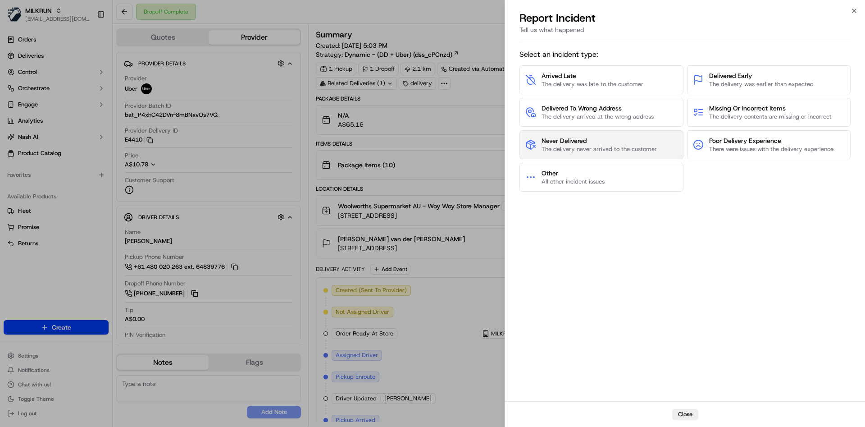
click at [578, 148] on span "The delivery never arrived to the customer" at bounding box center [599, 149] width 115 height 8
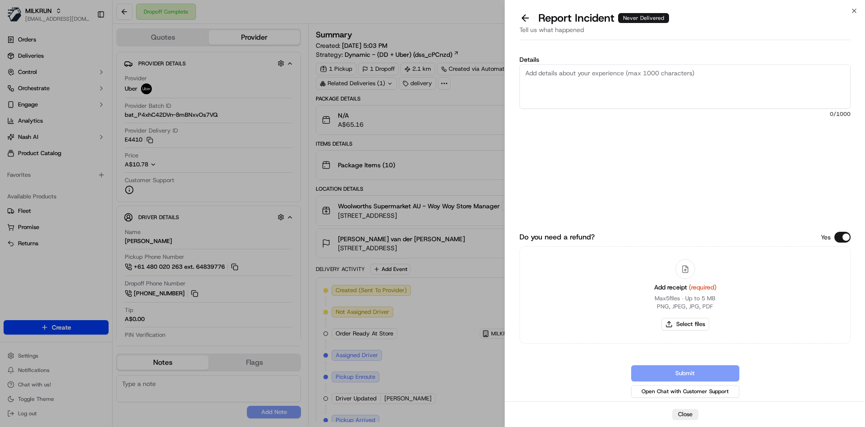
click at [614, 92] on textarea "Details" at bounding box center [685, 86] width 331 height 44
paste textarea "65.16"
type textarea "not delivered can you kindly refund $65.16"
click at [685, 321] on button "Select files" at bounding box center [686, 324] width 48 height 13
type input "C:\fakepath\Screenshot 2025-09-23 200158.png"
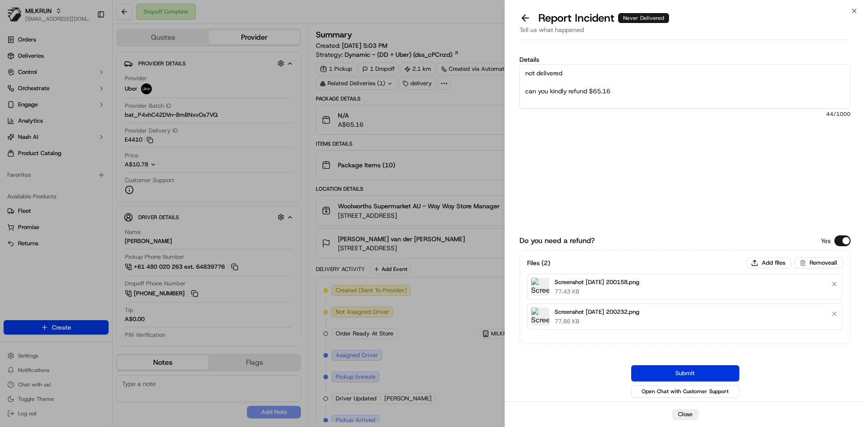
click at [713, 368] on button "Submit" at bounding box center [685, 373] width 108 height 16
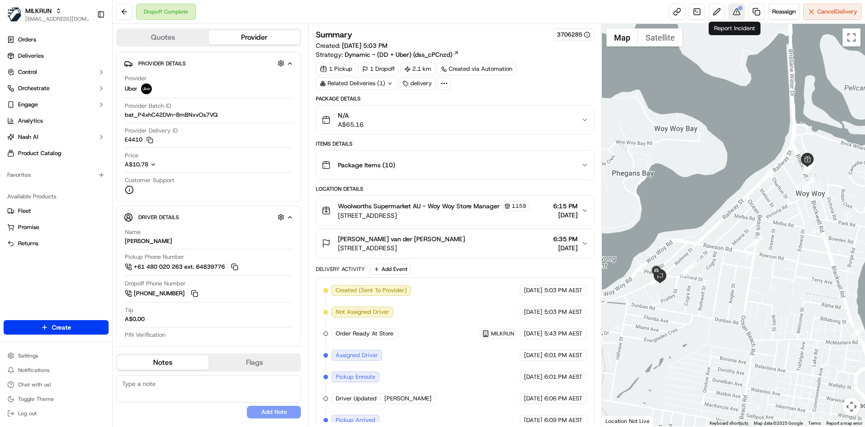
click at [733, 10] on button at bounding box center [737, 12] width 16 height 16
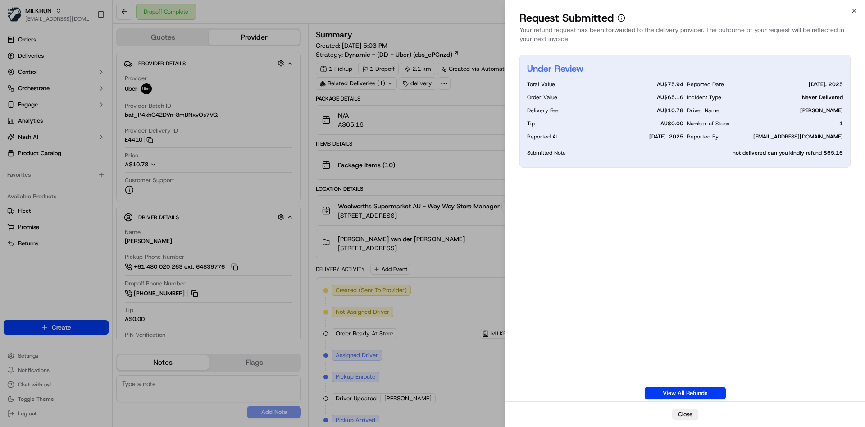
click at [627, 24] on div "Request Submitted" at bounding box center [685, 18] width 331 height 14
click at [622, 18] on icon "button" at bounding box center [622, 18] width 8 height 8
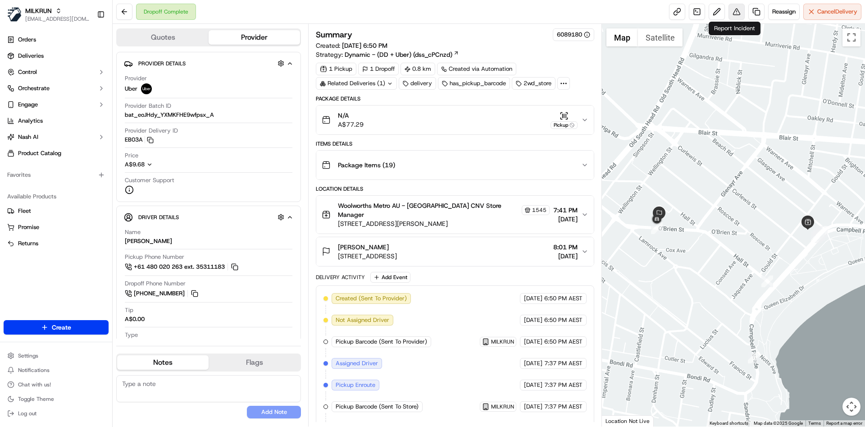
click at [739, 14] on button at bounding box center [737, 12] width 16 height 16
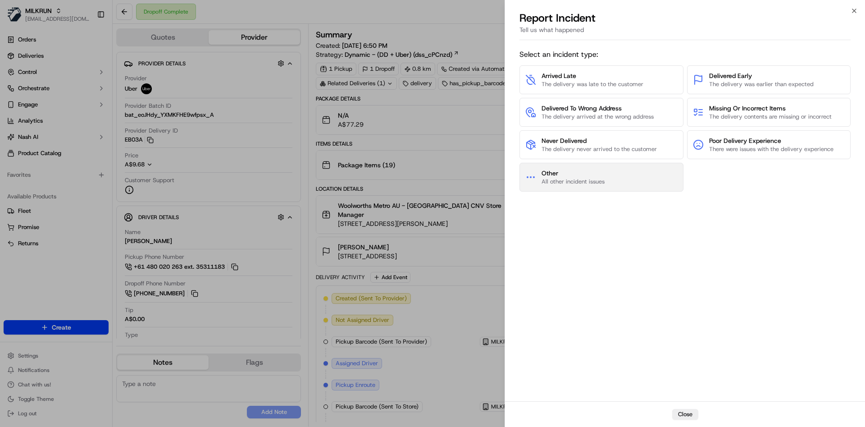
click at [580, 171] on span "Other" at bounding box center [573, 173] width 63 height 9
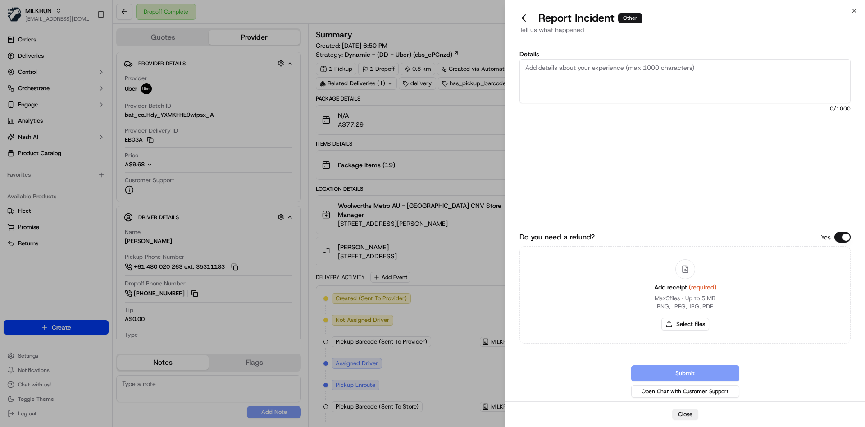
click at [610, 86] on textarea "Details" at bounding box center [685, 81] width 331 height 44
paste textarea "77.29"
click at [592, 87] on textarea "not delivered can you kindly refund 77.29" at bounding box center [685, 81] width 331 height 44
click at [590, 87] on textarea "not delivered can you kindly refund 77.29" at bounding box center [685, 81] width 331 height 44
type textarea "not delivered can you kindly refund $77.29"
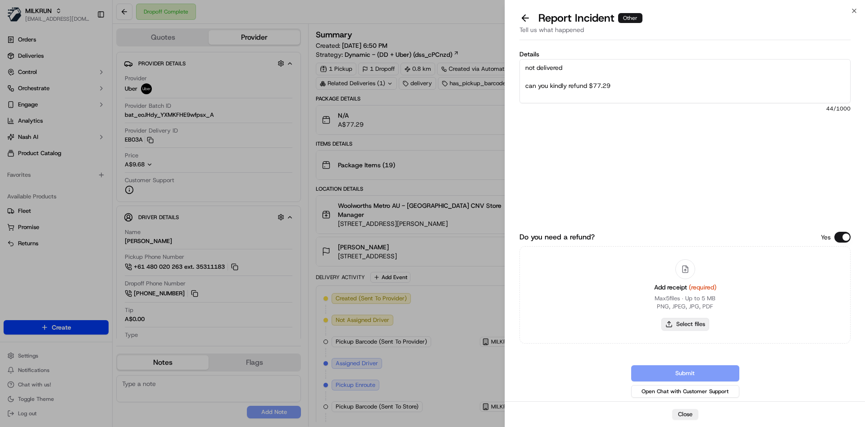
click at [675, 323] on button "Select files" at bounding box center [686, 324] width 48 height 13
type input "C:\fakepath\Screenshot [DATE] 201601.png"
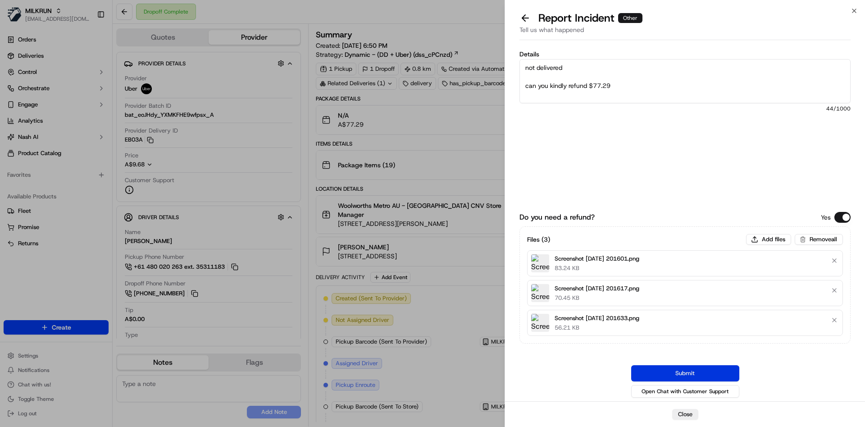
click at [695, 375] on button "Submit" at bounding box center [685, 373] width 108 height 16
